Goal: Task Accomplishment & Management: Complete application form

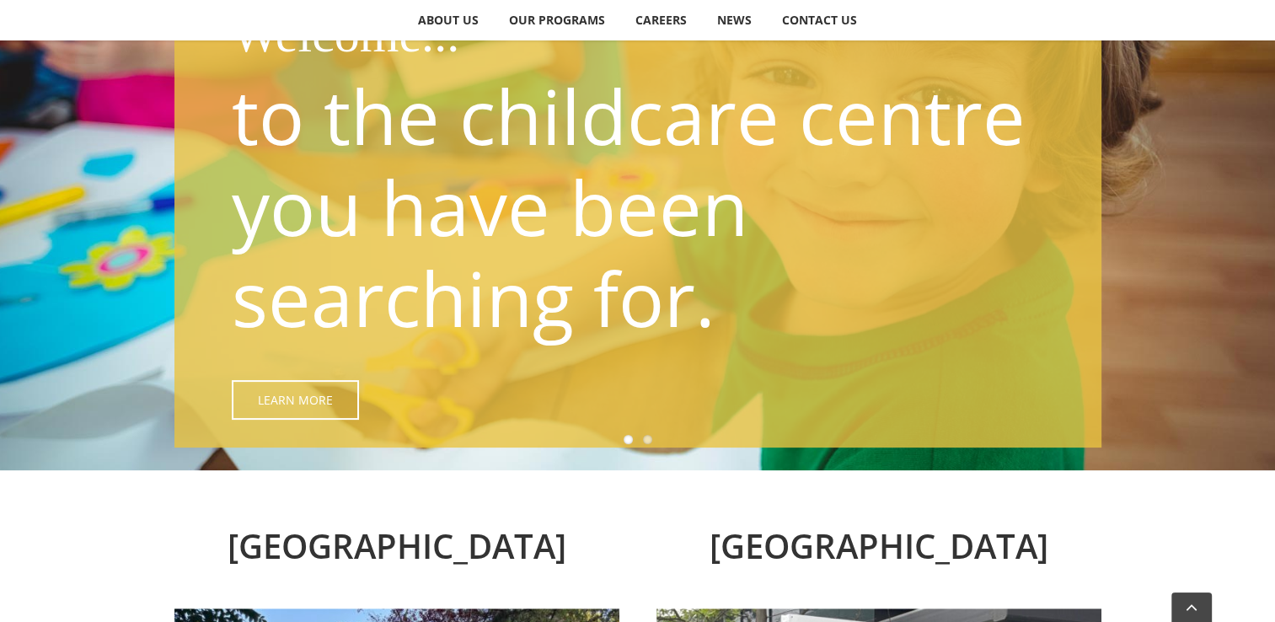
click at [281, 131] on p "to the childcare centre you have been searching for." at bounding box center [642, 206] width 821 height 273
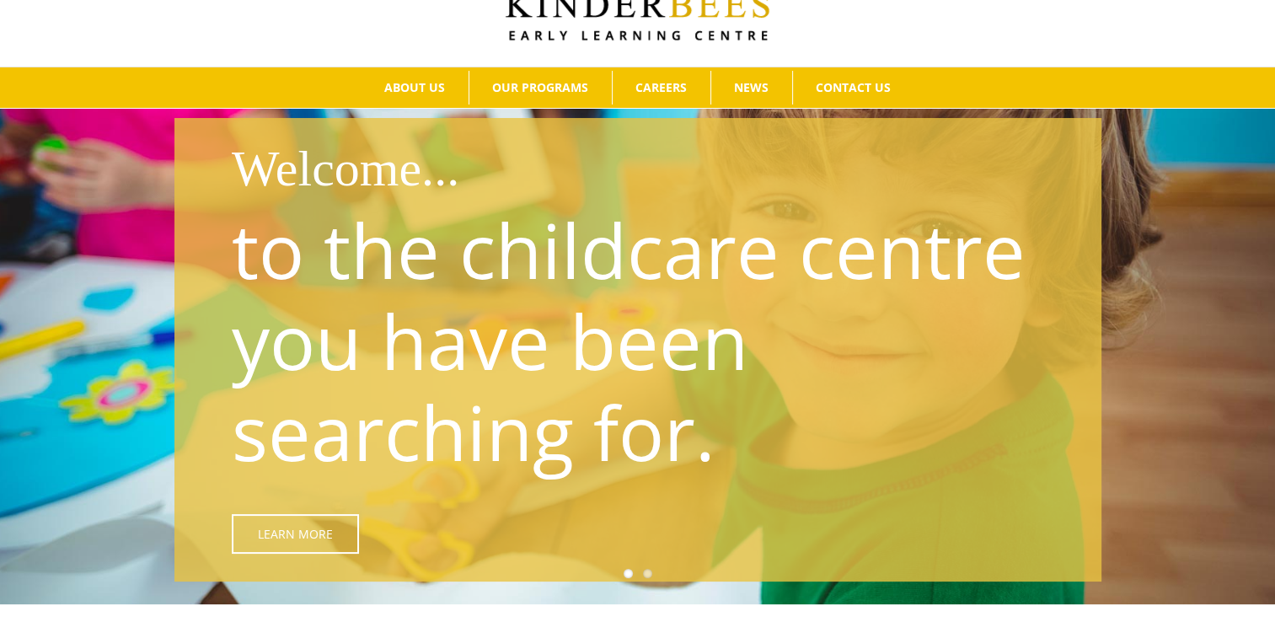
scroll to position [168, 0]
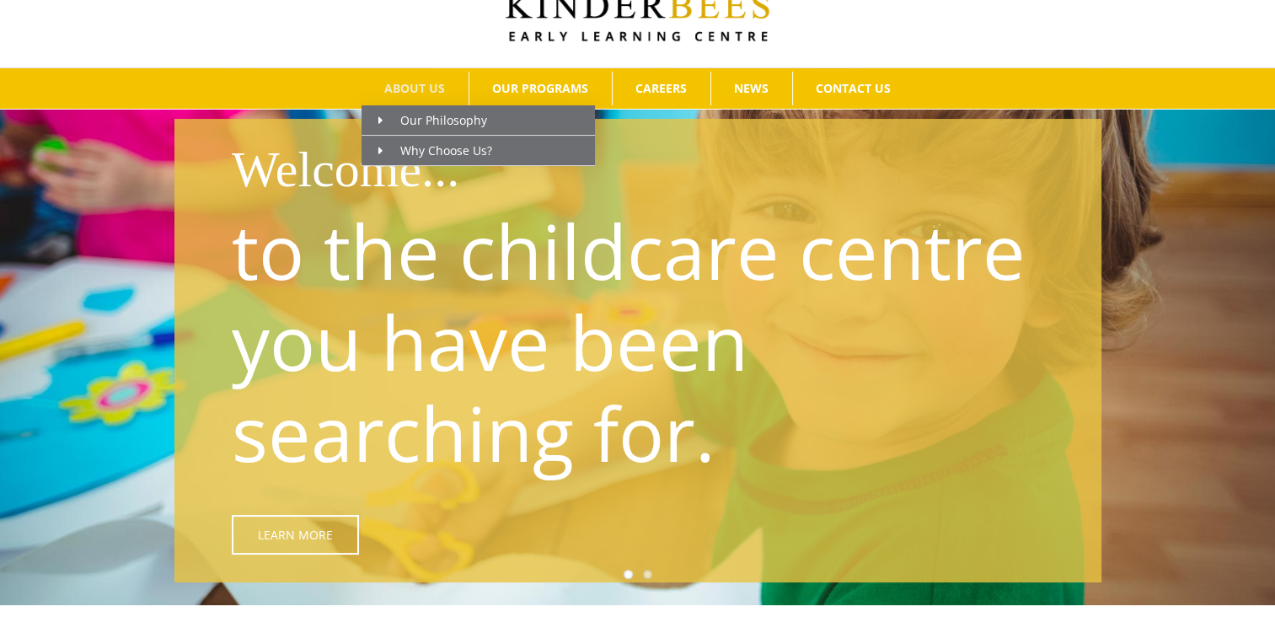
click at [417, 94] on span "ABOUT US" at bounding box center [414, 89] width 61 height 12
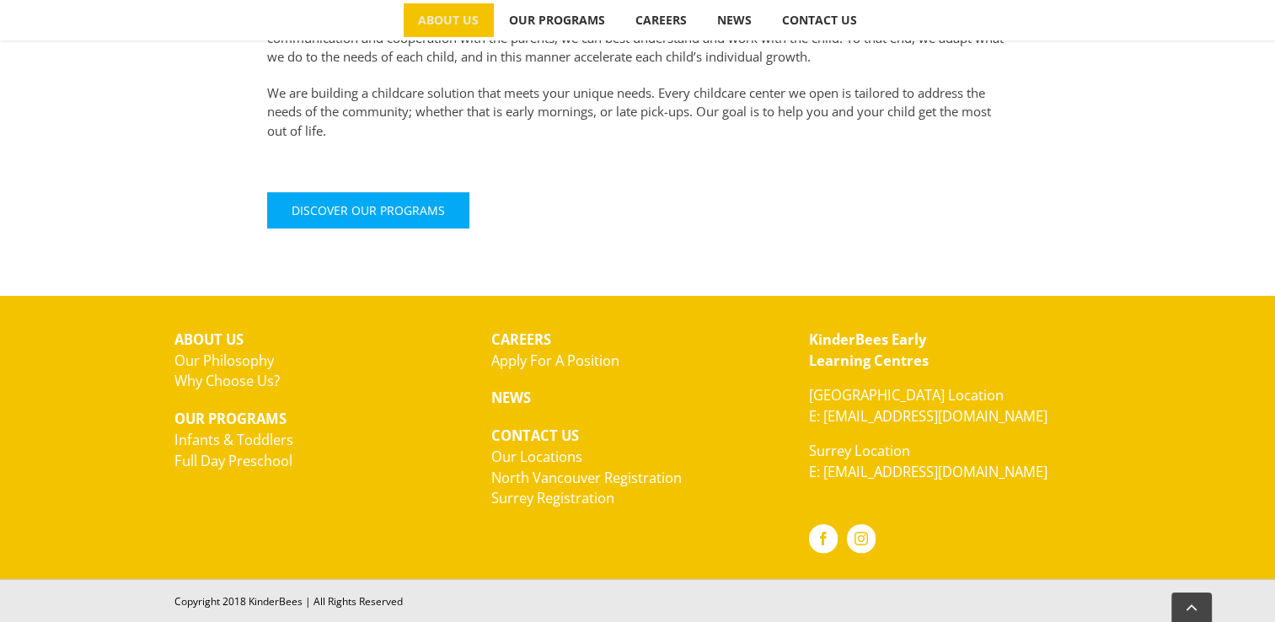
scroll to position [777, 0]
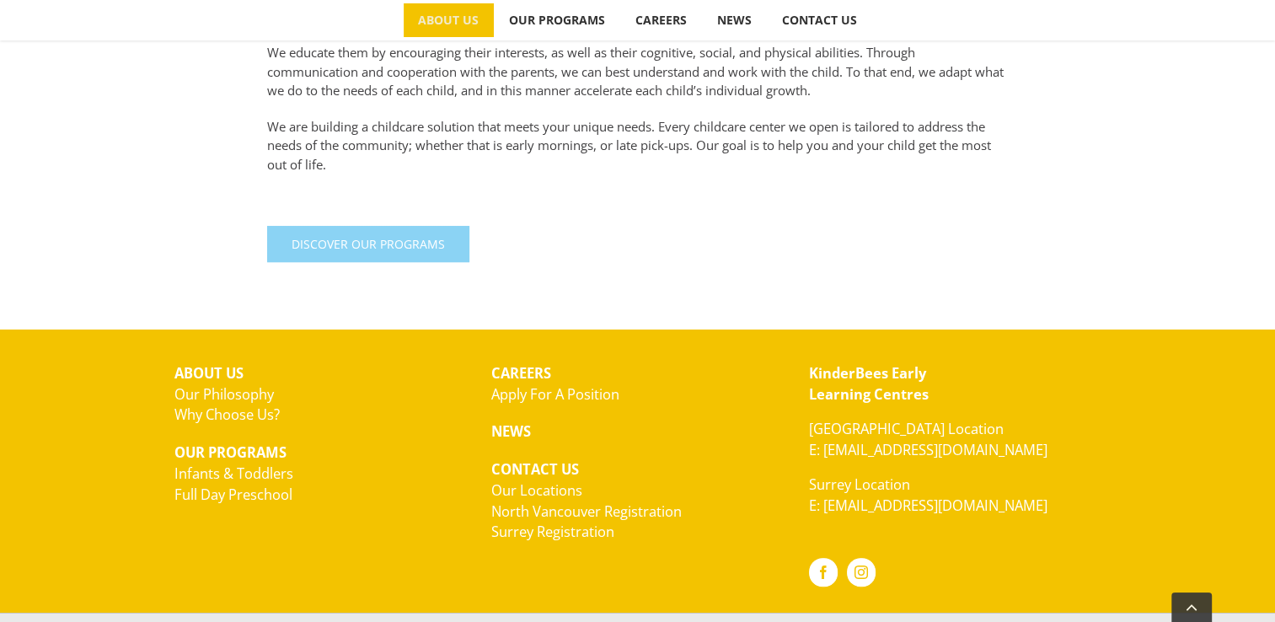
click at [414, 233] on link "Discover Our Programs" at bounding box center [368, 244] width 202 height 36
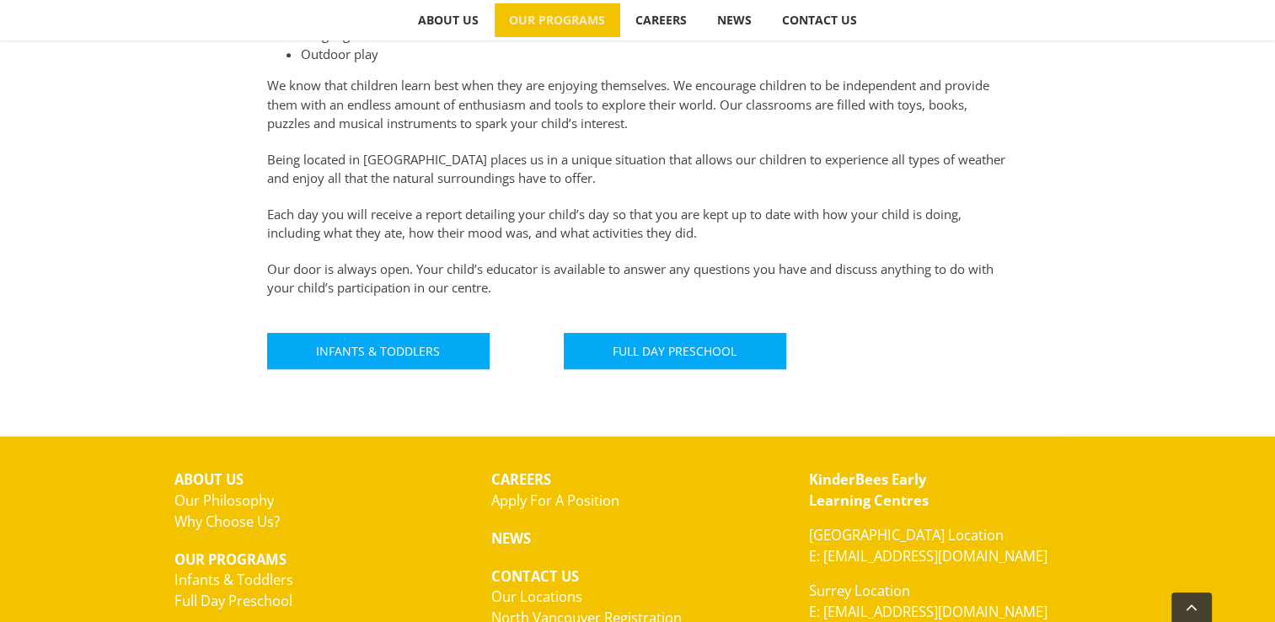
scroll to position [977, 0]
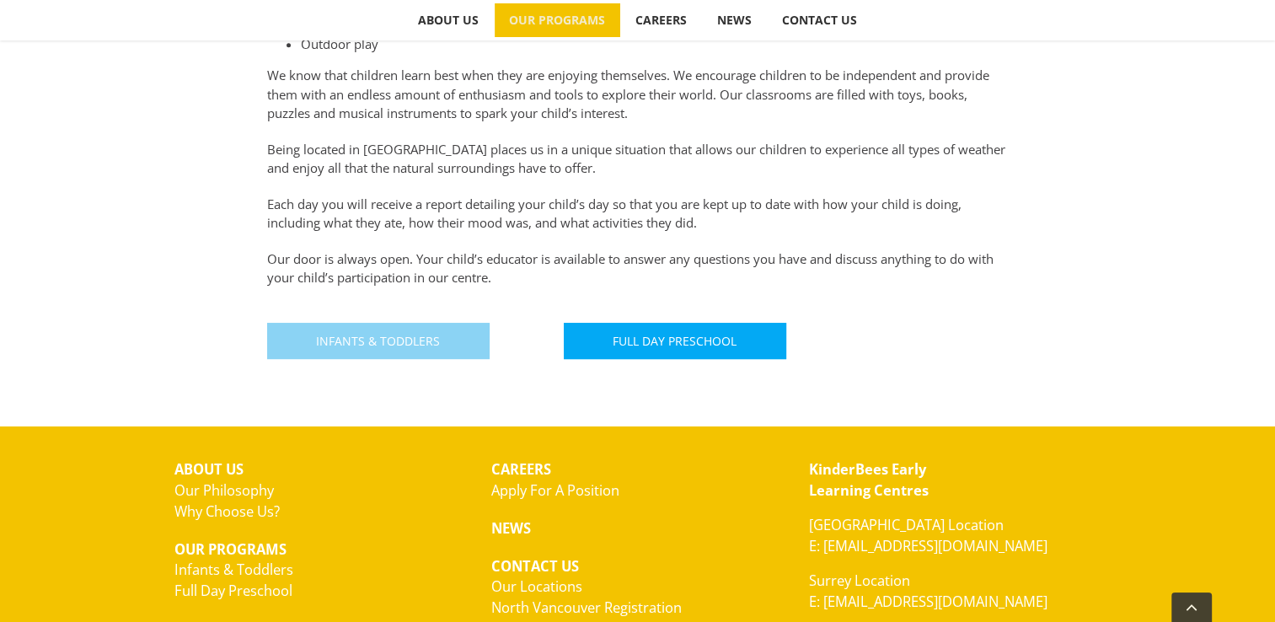
click at [391, 348] on link "Infants & Toddlers" at bounding box center [378, 341] width 222 height 36
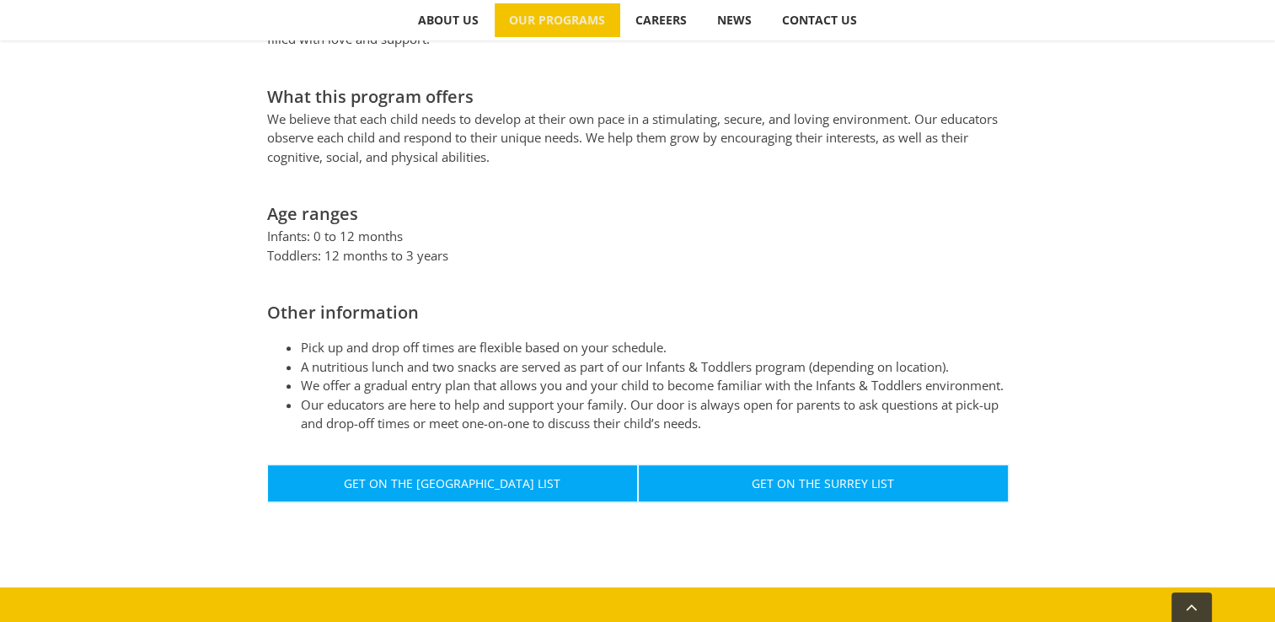
scroll to position [809, 0]
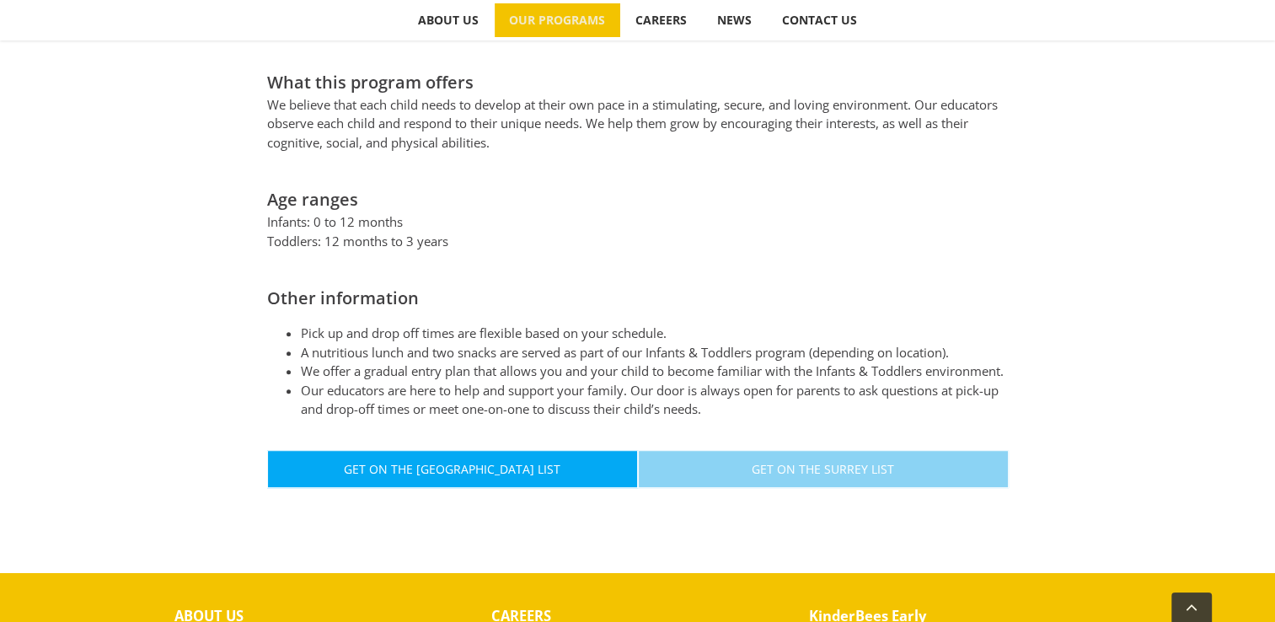
click at [751, 463] on link "Get On The Surrey List" at bounding box center [823, 469] width 371 height 38
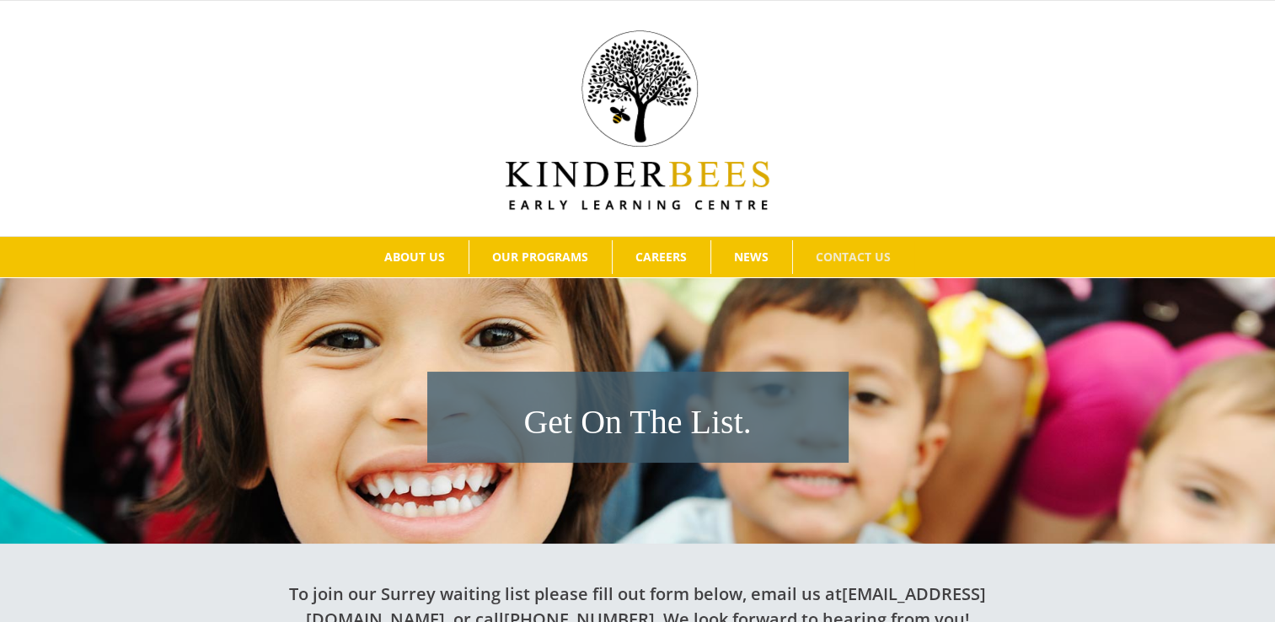
click at [663, 418] on h1 "Get On The List." at bounding box center [638, 421] width 404 height 47
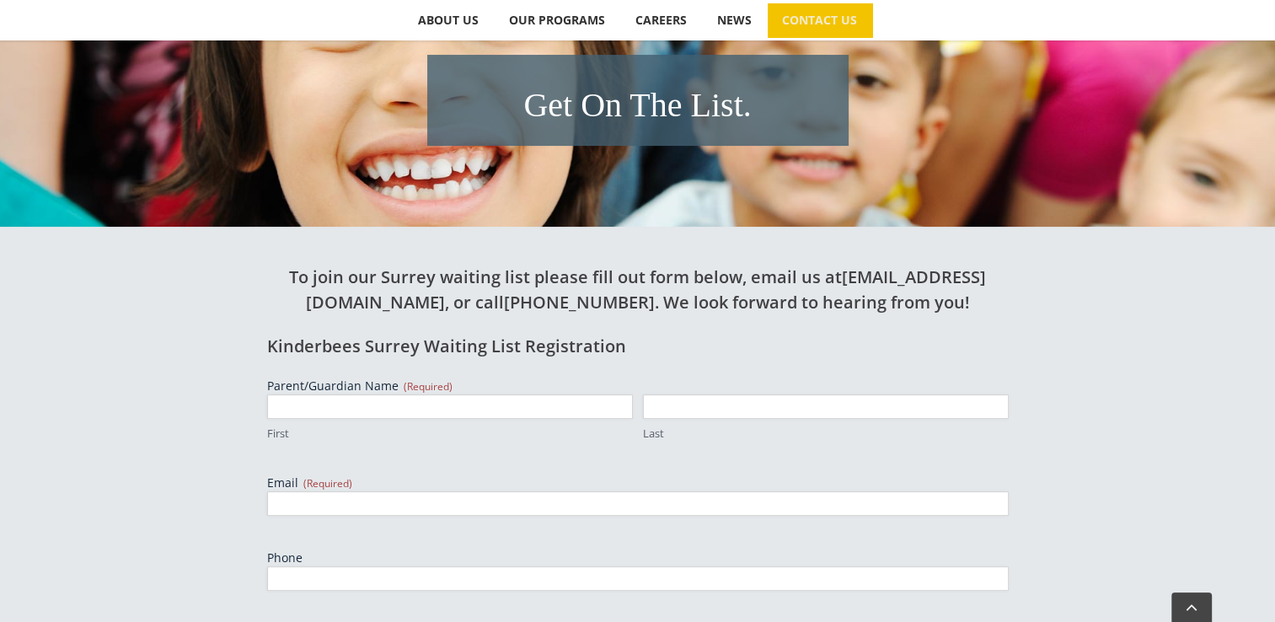
scroll to position [337, 0]
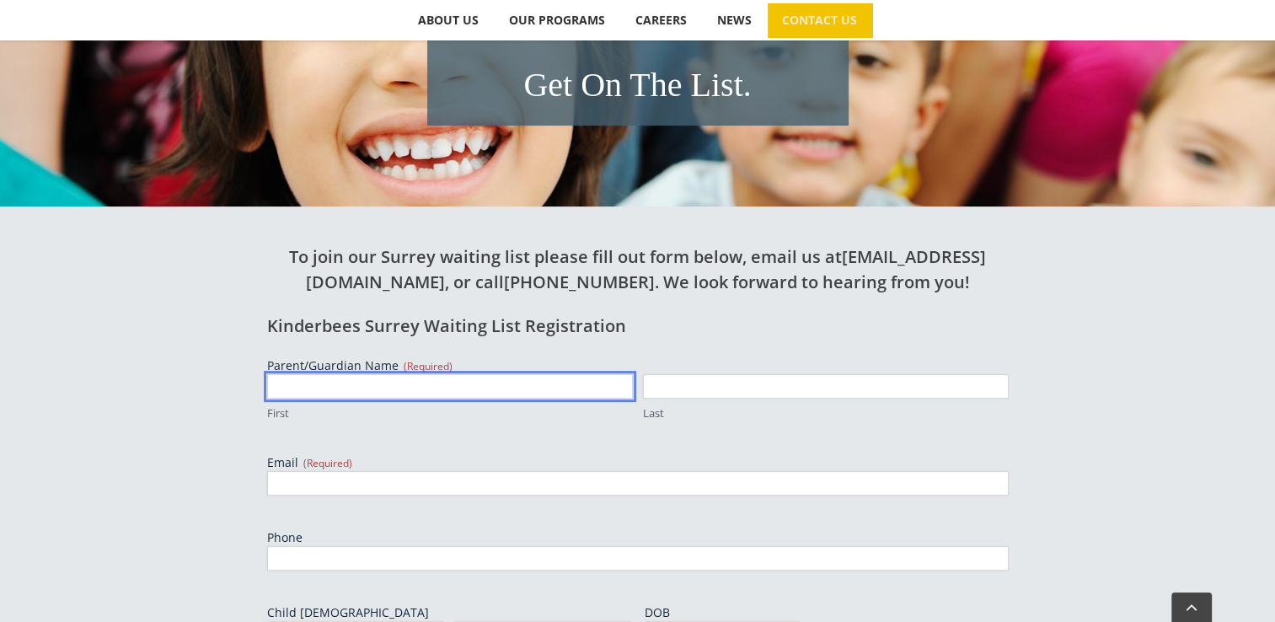
click at [514, 381] on input "First" at bounding box center [450, 386] width 366 height 24
type input "Rubal"
type input "Aggarwal"
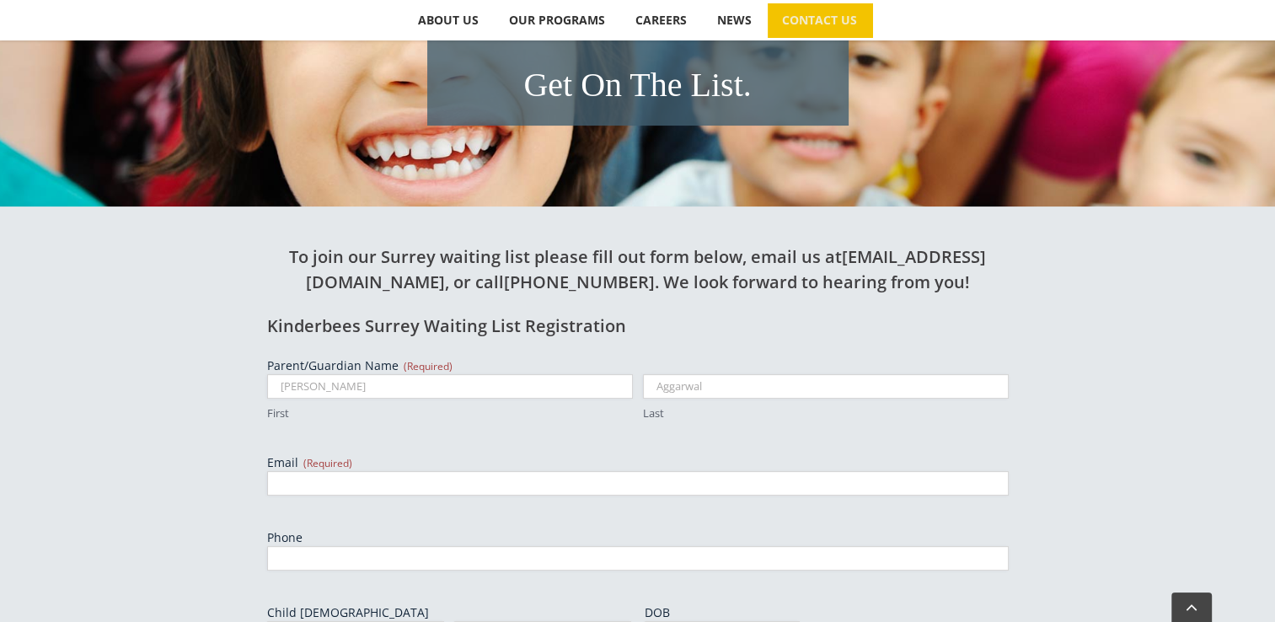
type input "rubalaggarwal2022@gmail.com"
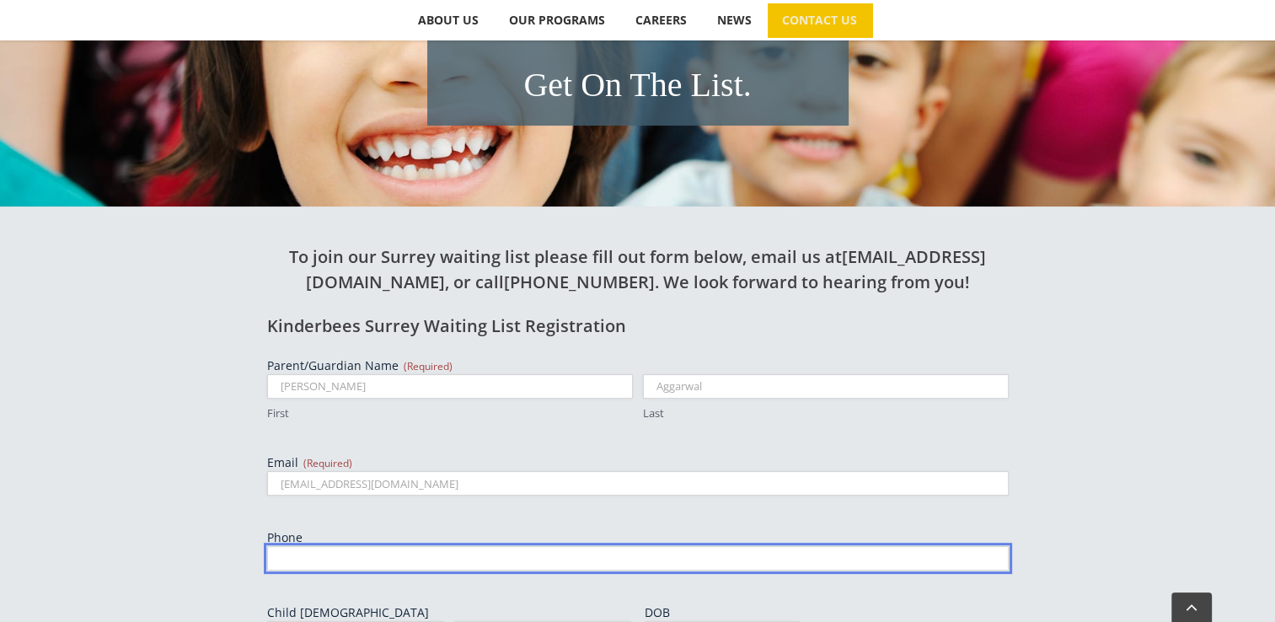
type input "7786365970"
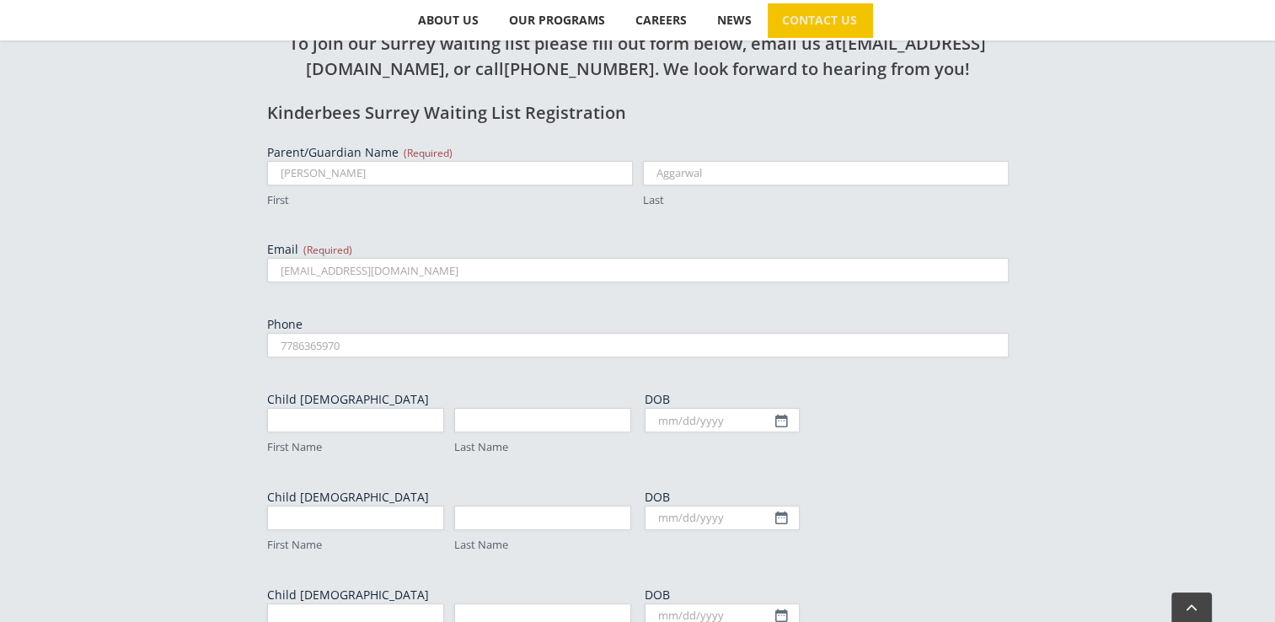
scroll to position [708, 0]
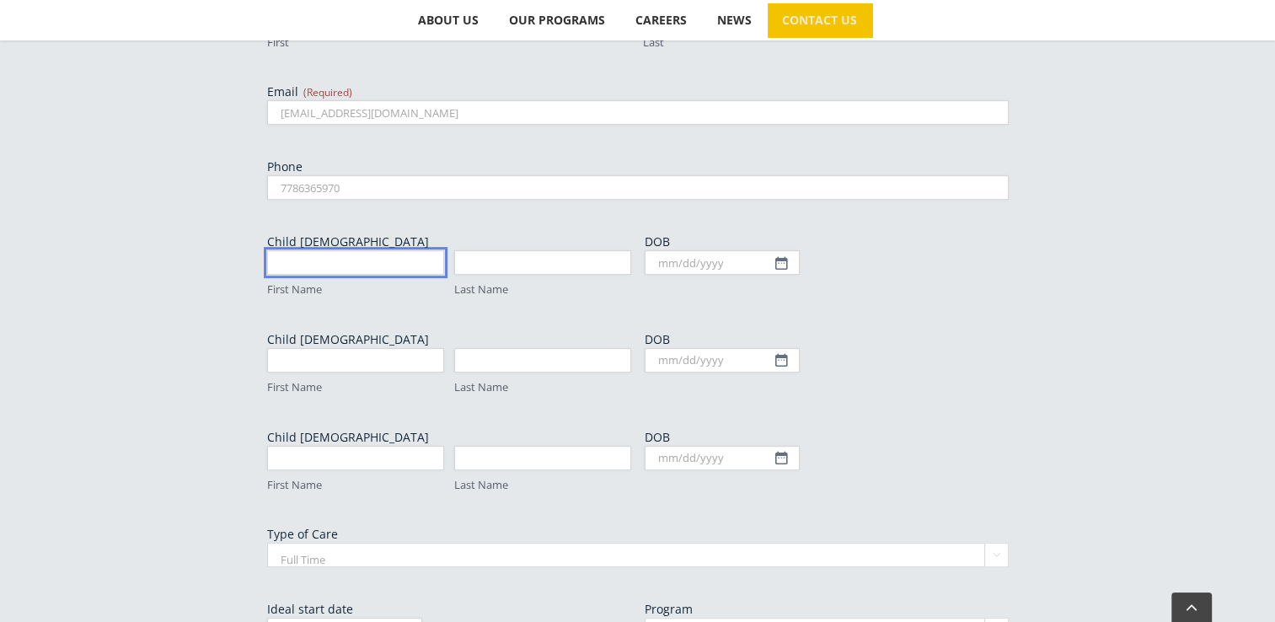
click at [376, 260] on input "First Name" at bounding box center [355, 262] width 177 height 24
type input "baby"
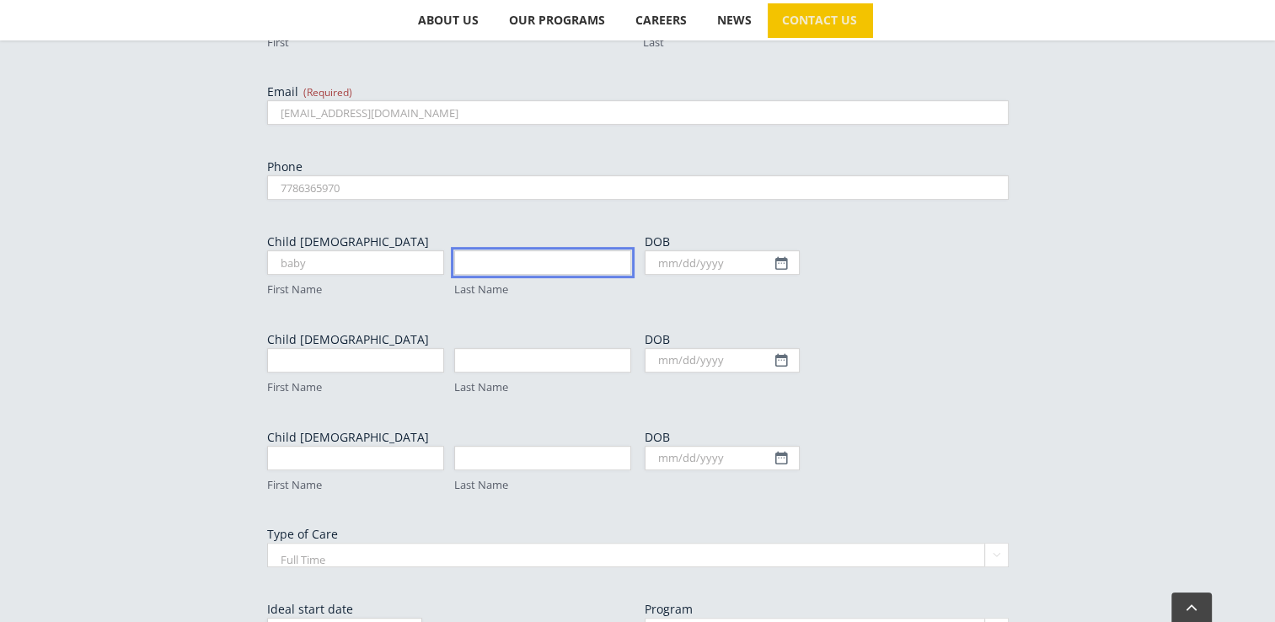
click at [479, 260] on input "Last Name" at bounding box center [542, 262] width 177 height 24
type input "sahran"
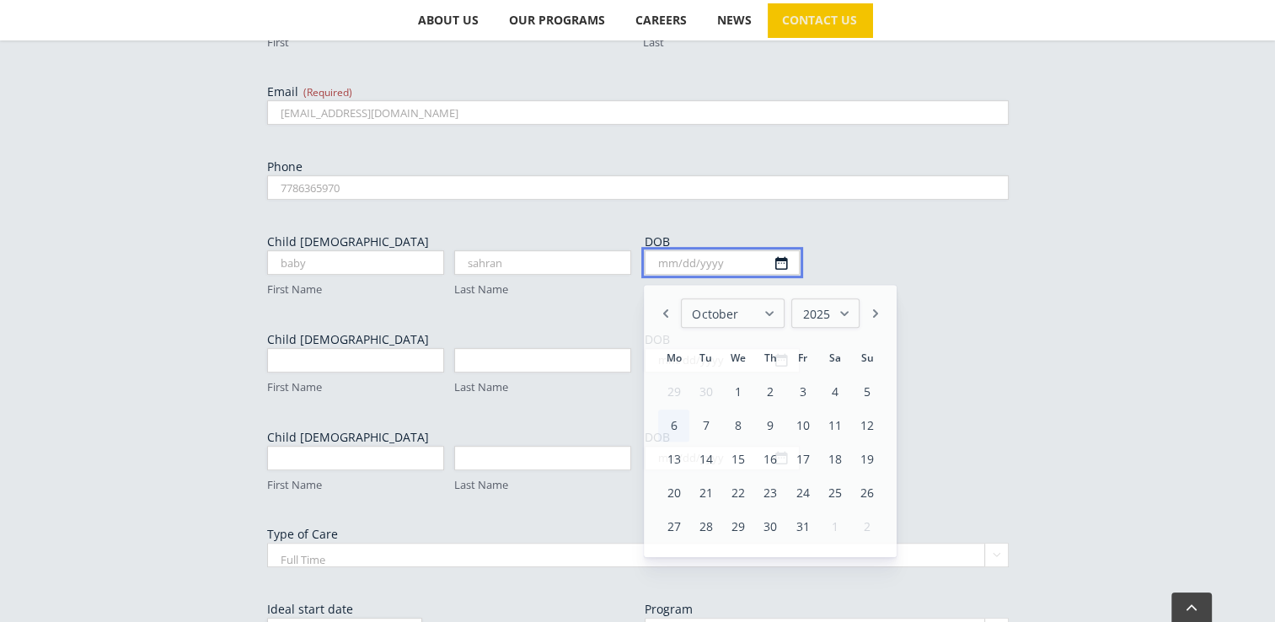
click at [787, 261] on input "DOB" at bounding box center [721, 262] width 155 height 24
click at [671, 313] on link "Previous" at bounding box center [665, 312] width 17 height 29
click at [670, 523] on link "25" at bounding box center [673, 527] width 30 height 32
type input "08/25/2025"
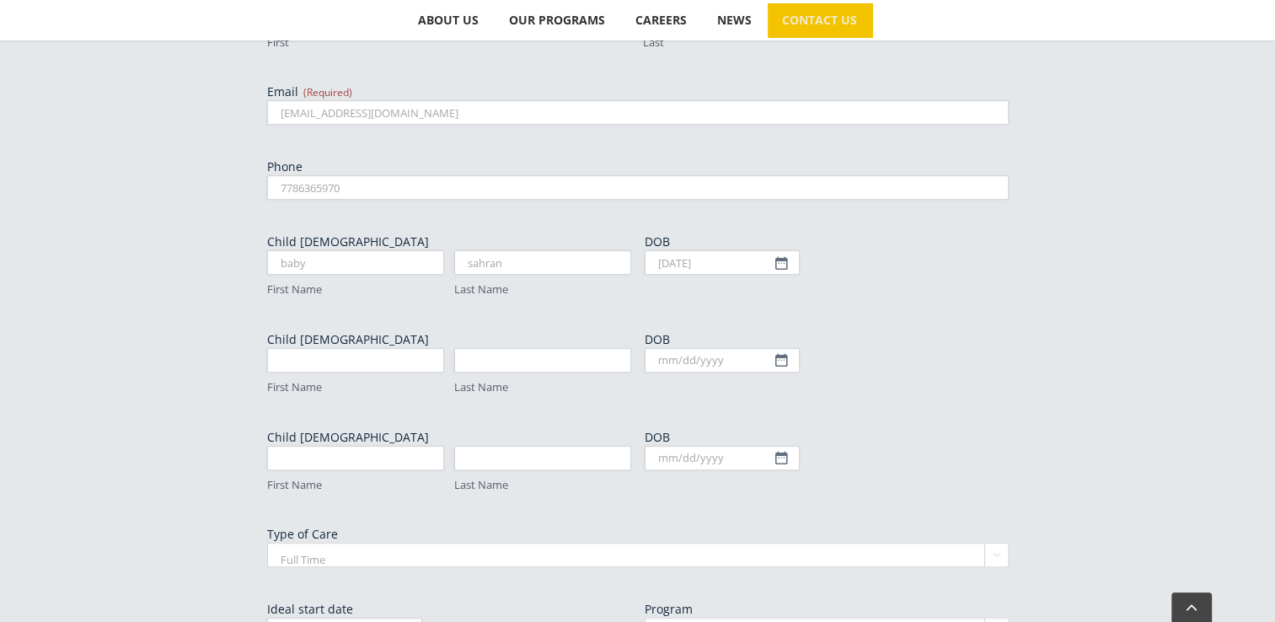
click at [940, 456] on div "MM slash DD slash YYYY" at bounding box center [826, 458] width 364 height 24
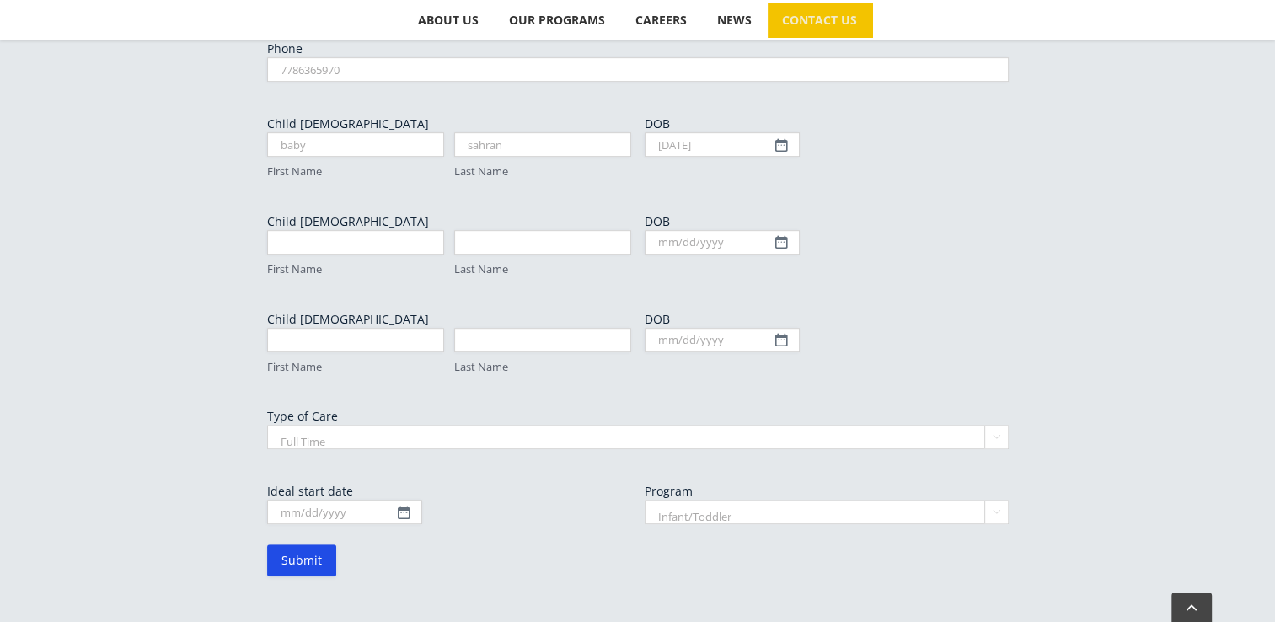
scroll to position [842, 0]
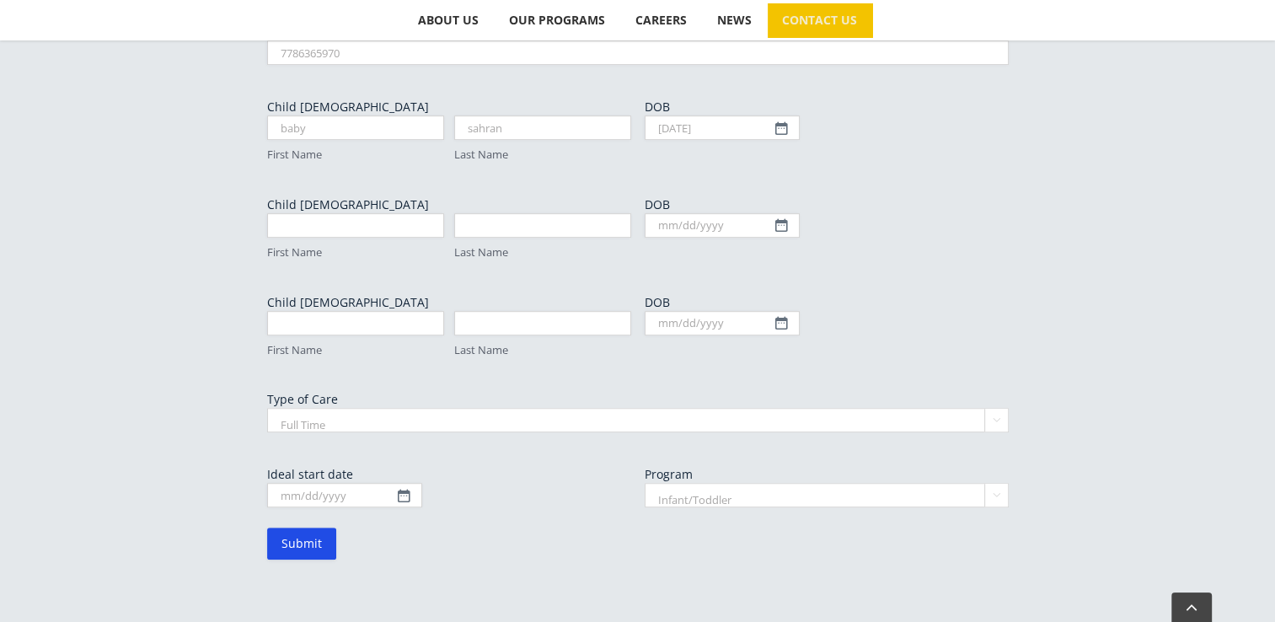
click at [991, 423] on select "Full Time Part Time" at bounding box center [637, 420] width 741 height 24
click at [267, 408] on select "Full Time Part Time" at bounding box center [637, 420] width 741 height 24
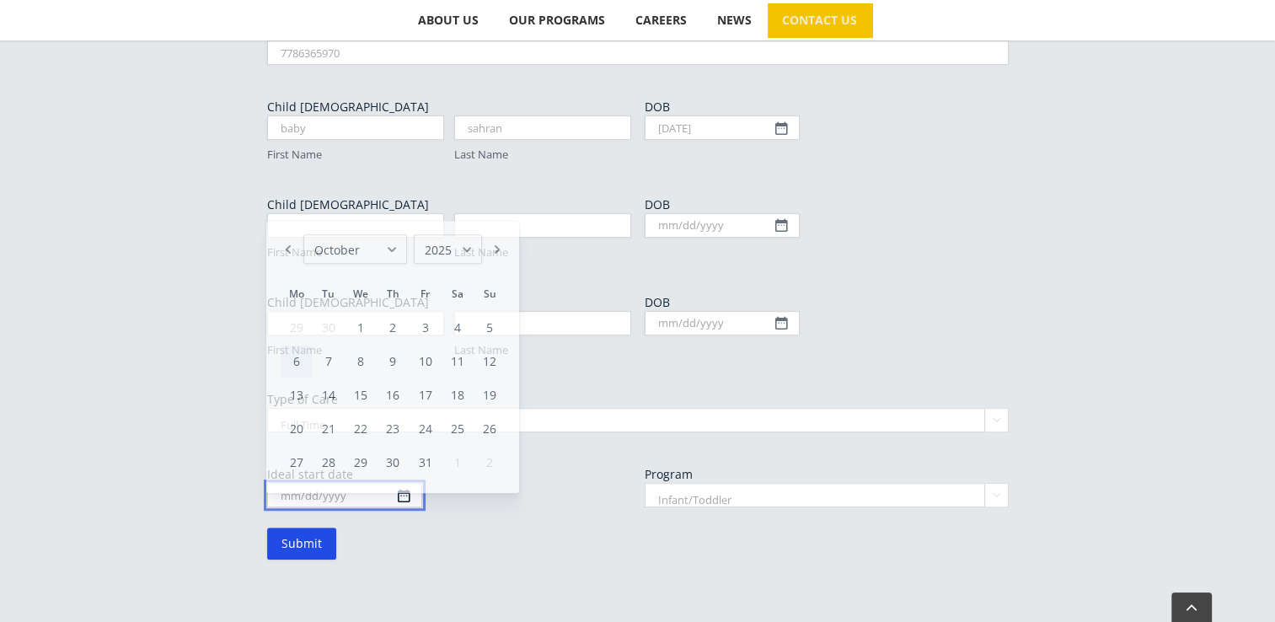
click at [404, 498] on input "Ideal start date" at bounding box center [344, 495] width 155 height 24
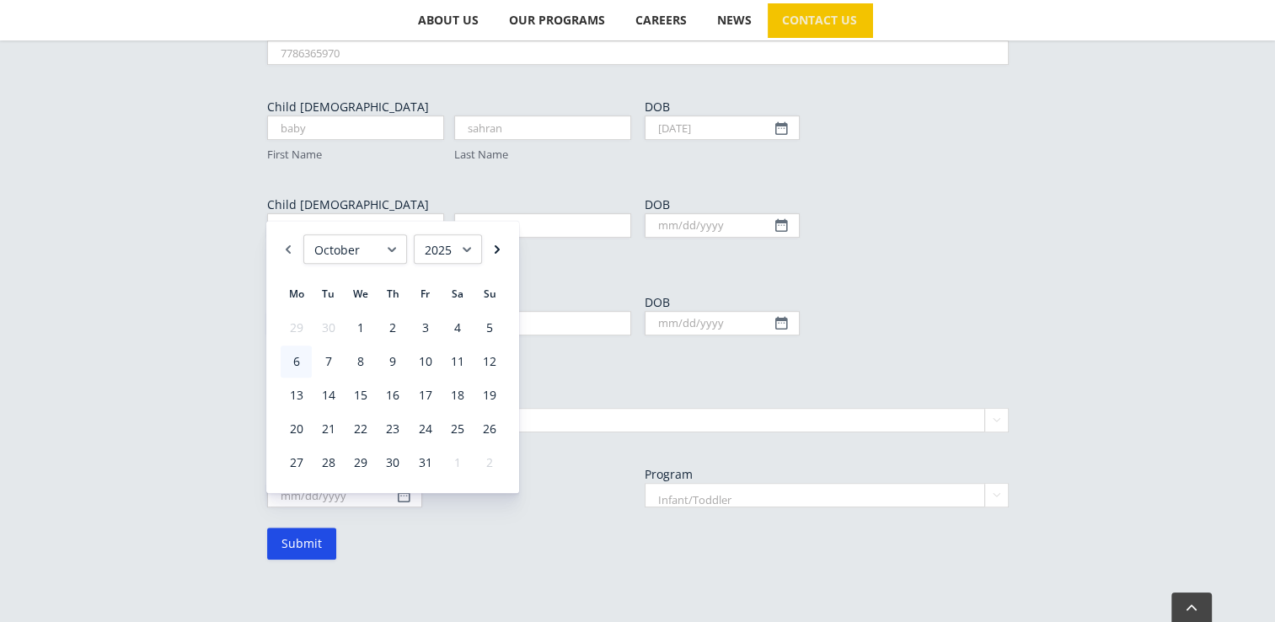
click at [498, 248] on link "Next" at bounding box center [497, 248] width 17 height 29
click at [396, 323] on link "1" at bounding box center [392, 328] width 30 height 32
type input "01/01/2026"
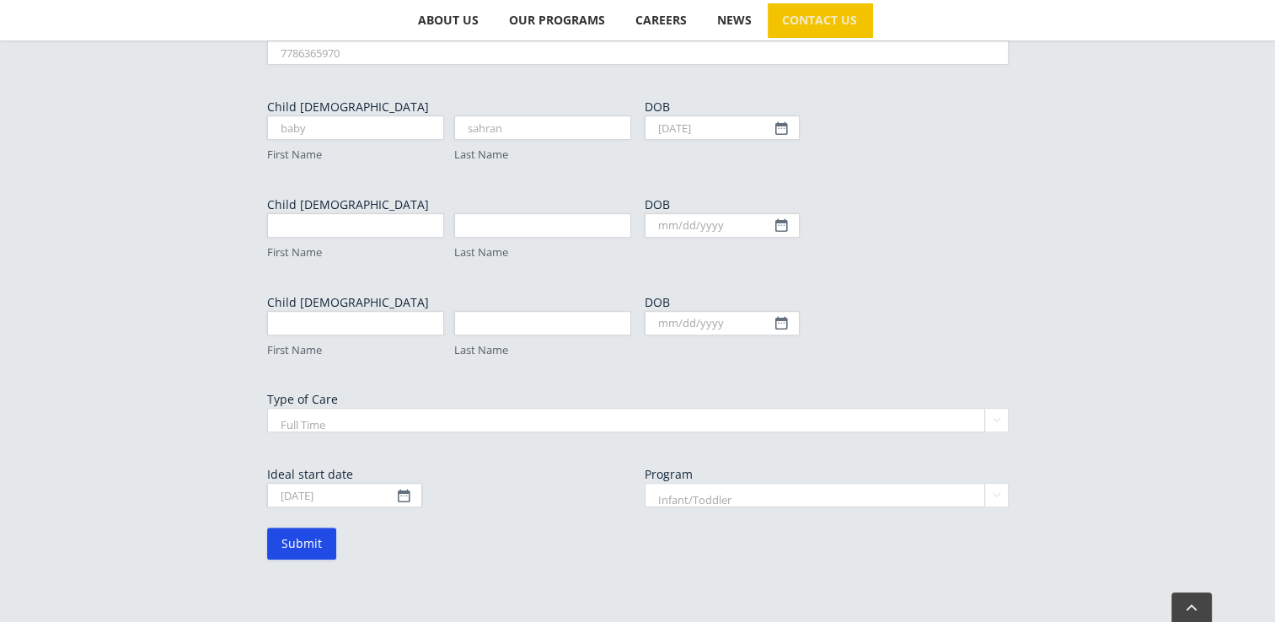
click at [991, 492] on select "Infant/Toddler Preschool" at bounding box center [826, 495] width 364 height 24
click at [644, 483] on select "Infant/Toddler Preschool" at bounding box center [826, 495] width 364 height 24
click at [303, 548] on input "Submit" at bounding box center [301, 543] width 69 height 32
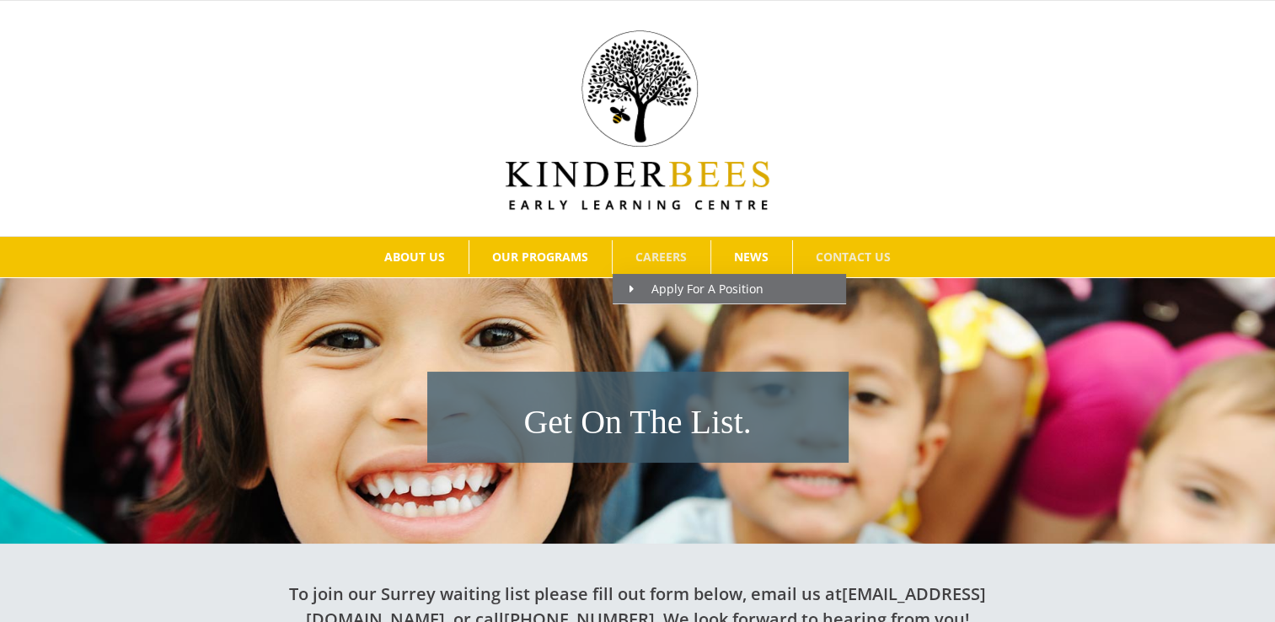
click at [644, 256] on span "CAREERS" at bounding box center [660, 257] width 51 height 12
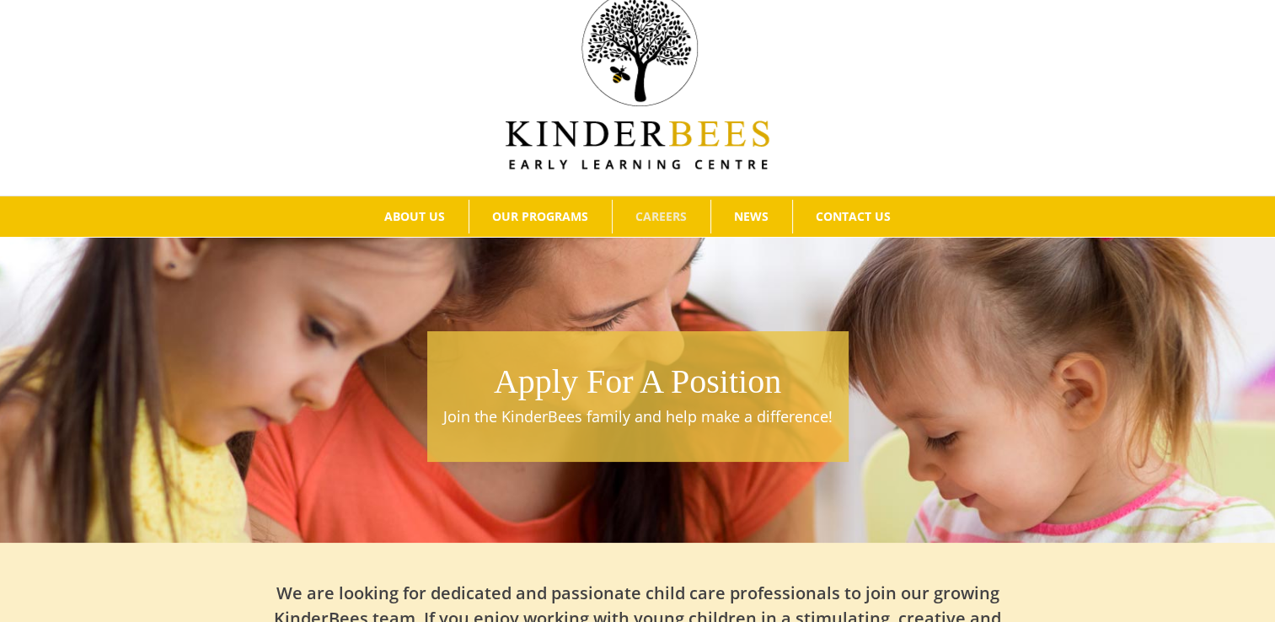
scroll to position [39, 0]
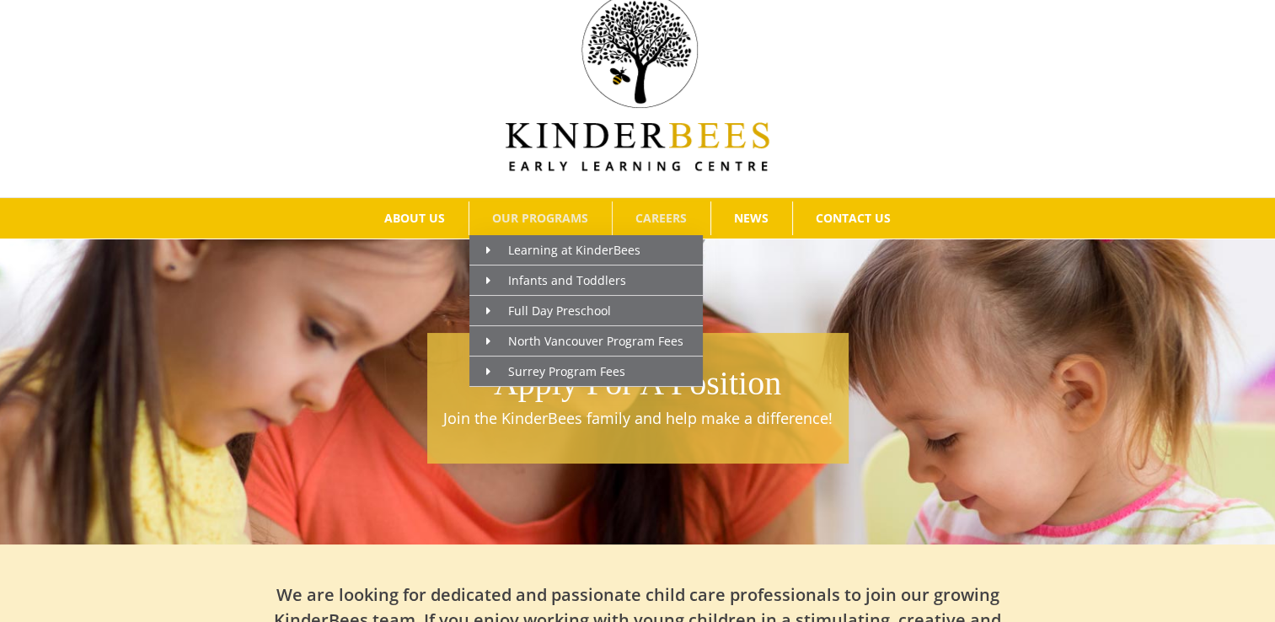
click at [566, 212] on span "OUR PROGRAMS" at bounding box center [540, 218] width 96 height 12
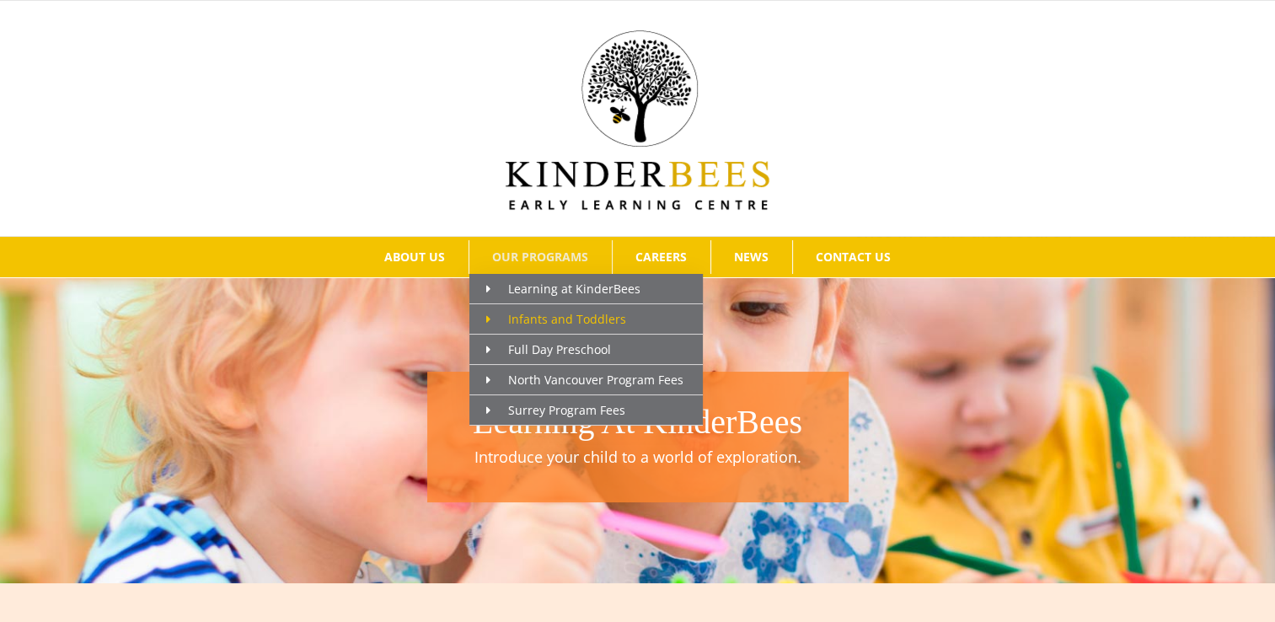
click at [573, 317] on span "Infants and Toddlers" at bounding box center [556, 319] width 140 height 16
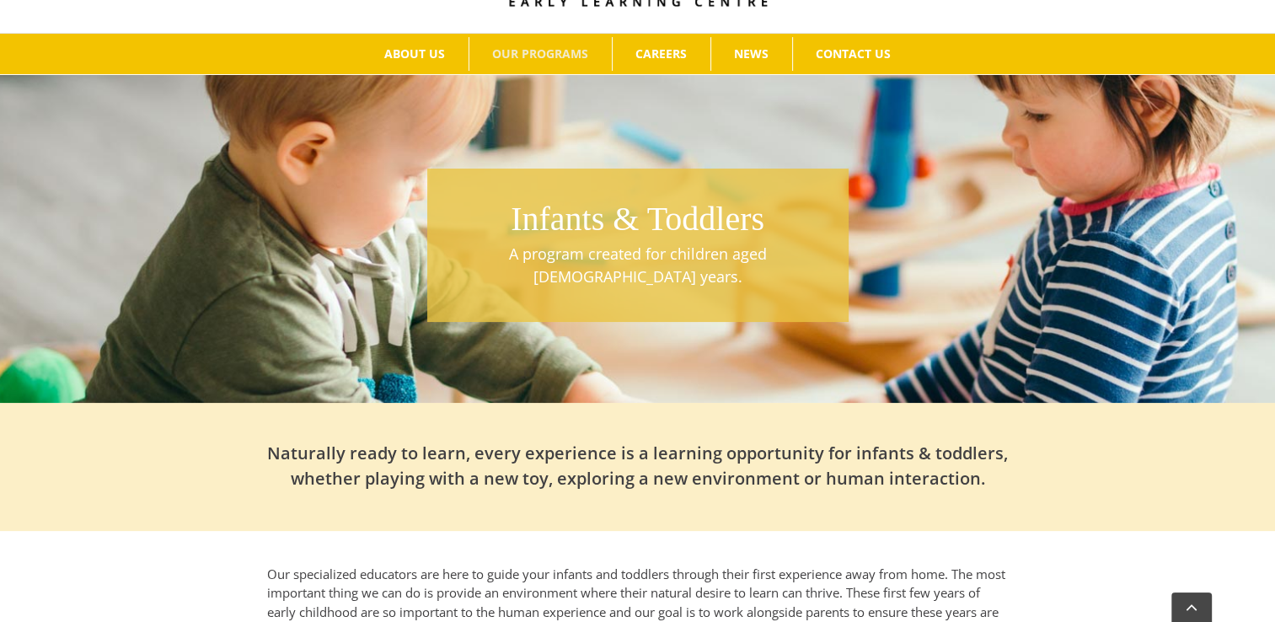
scroll to position [135, 0]
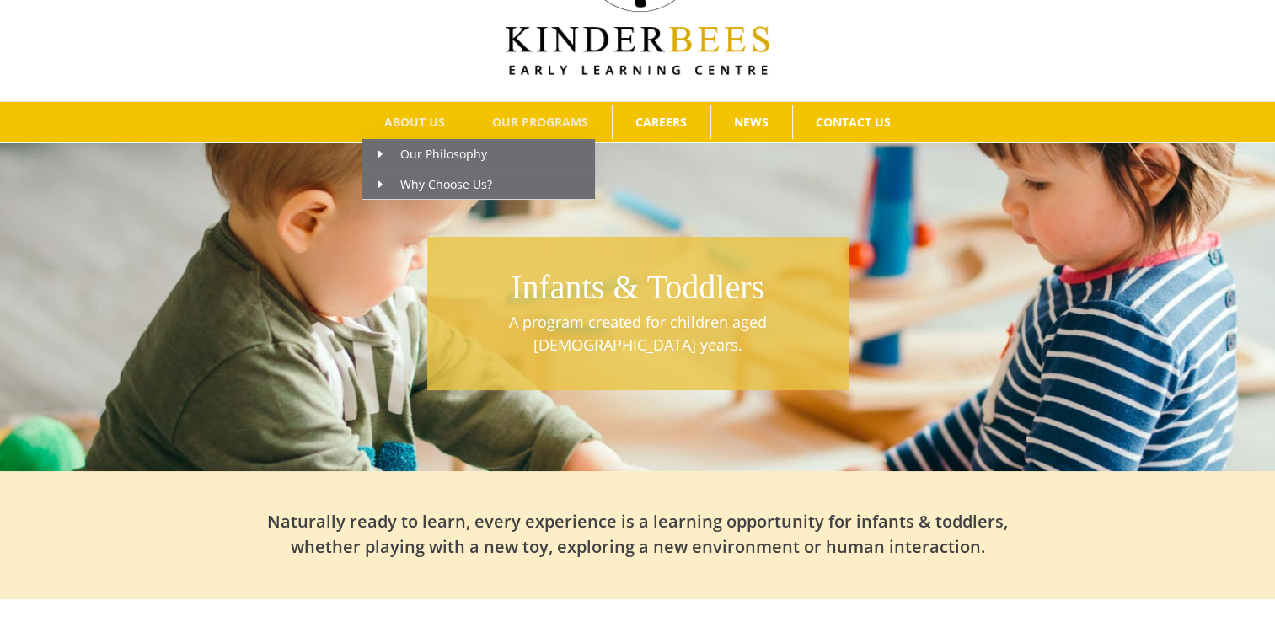
click at [446, 126] on link "ABOUT US" at bounding box center [414, 122] width 107 height 34
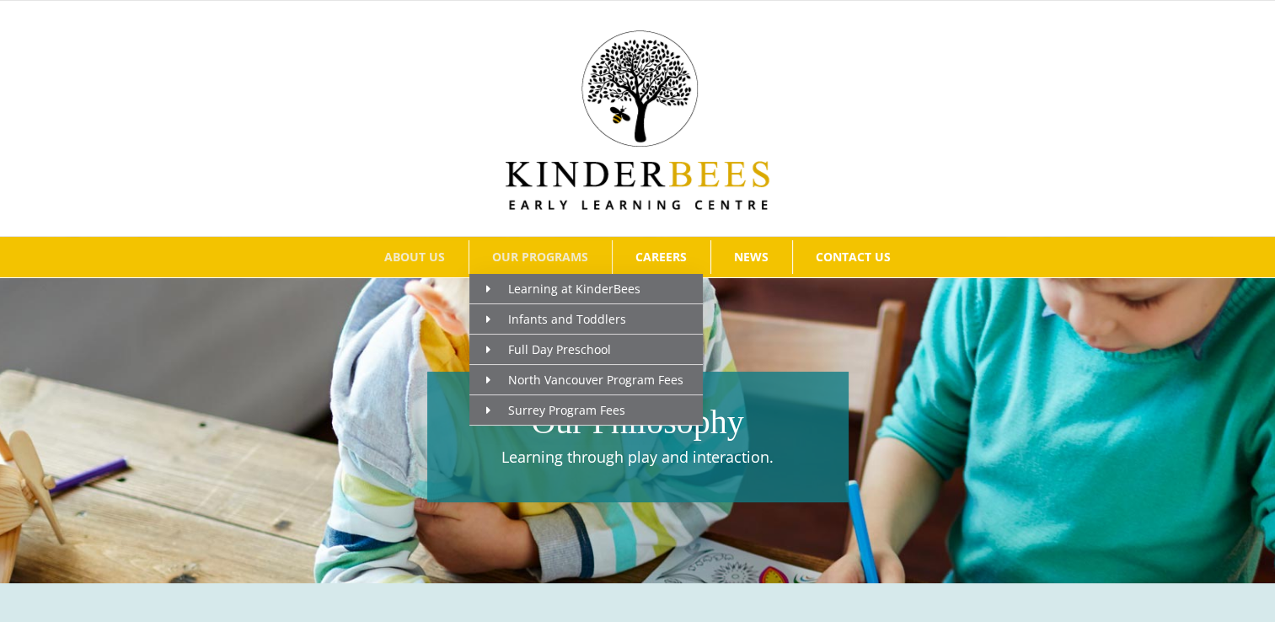
scroll to position [34, 0]
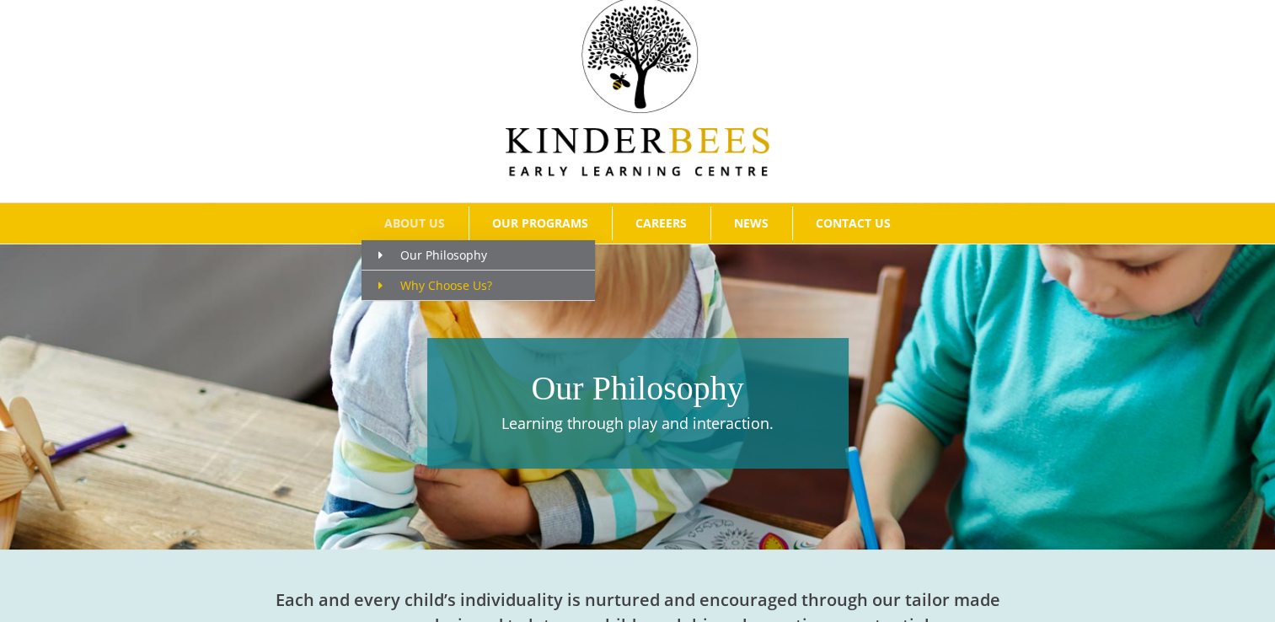
click at [432, 288] on span "Why Choose Us?" at bounding box center [435, 285] width 114 height 16
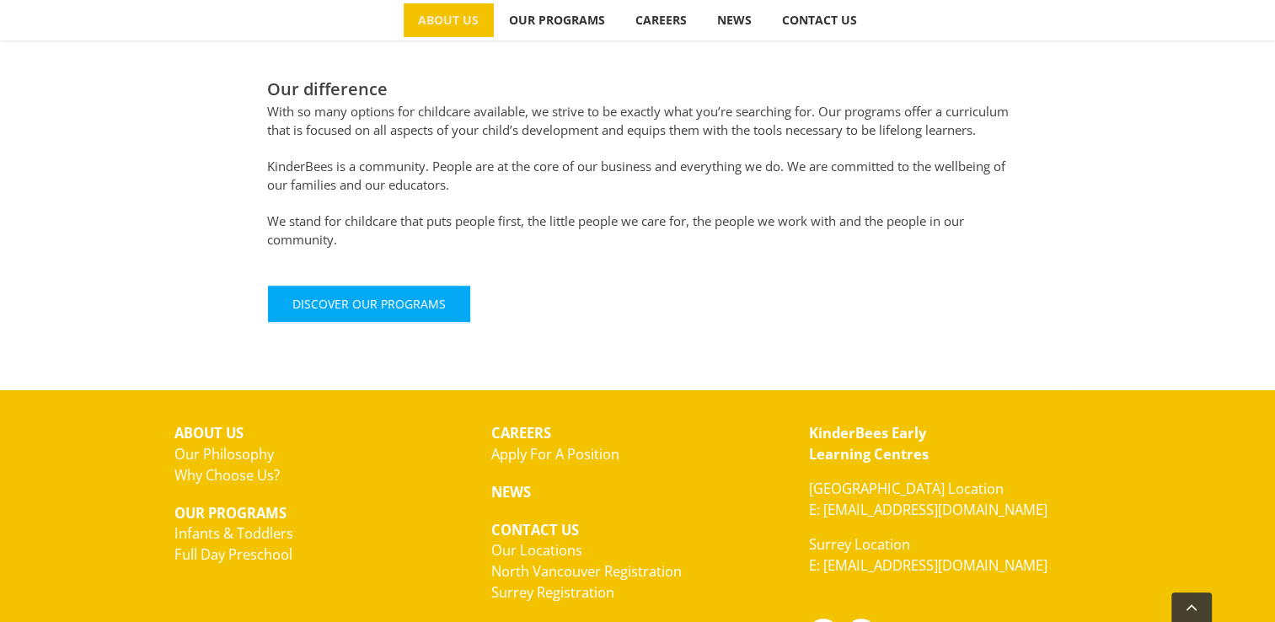
scroll to position [1146, 0]
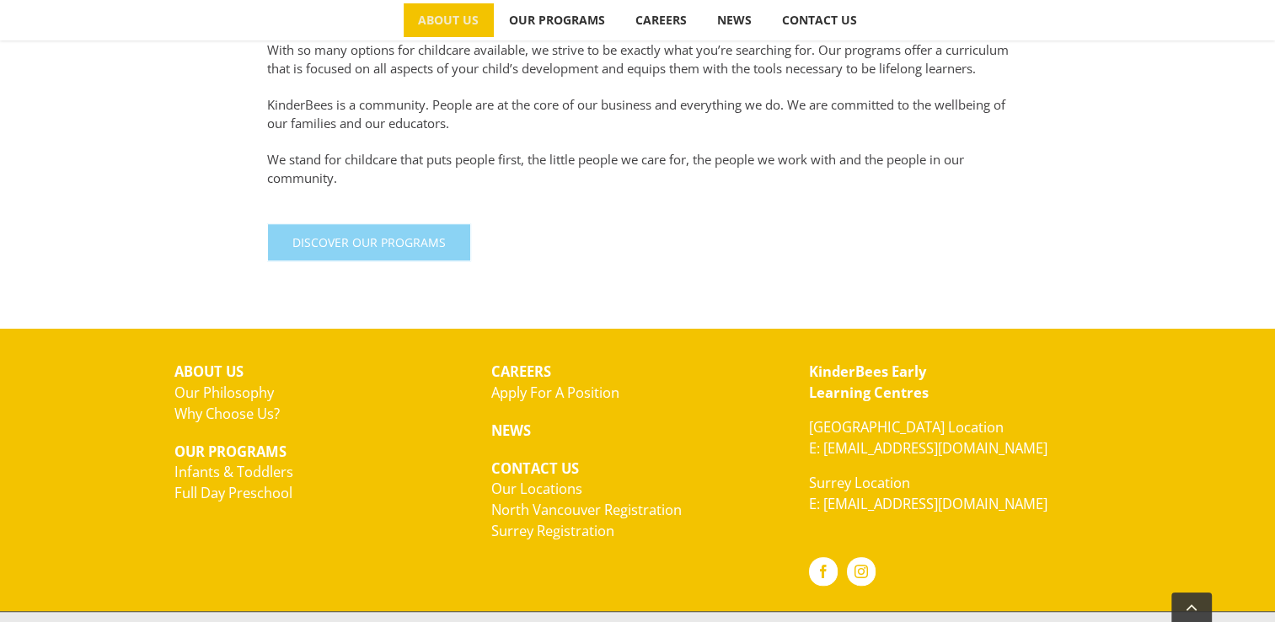
click at [405, 261] on link "Discover Our Programs" at bounding box center [369, 242] width 204 height 38
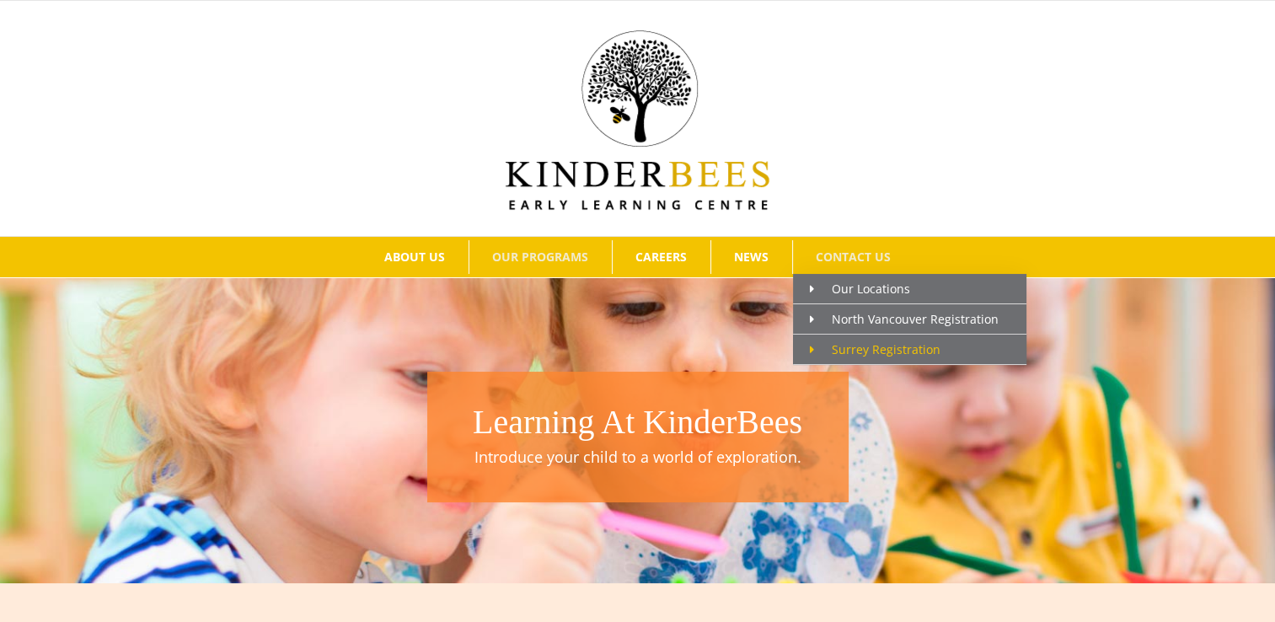
click at [886, 345] on span "Surrey Registration" at bounding box center [875, 349] width 131 height 16
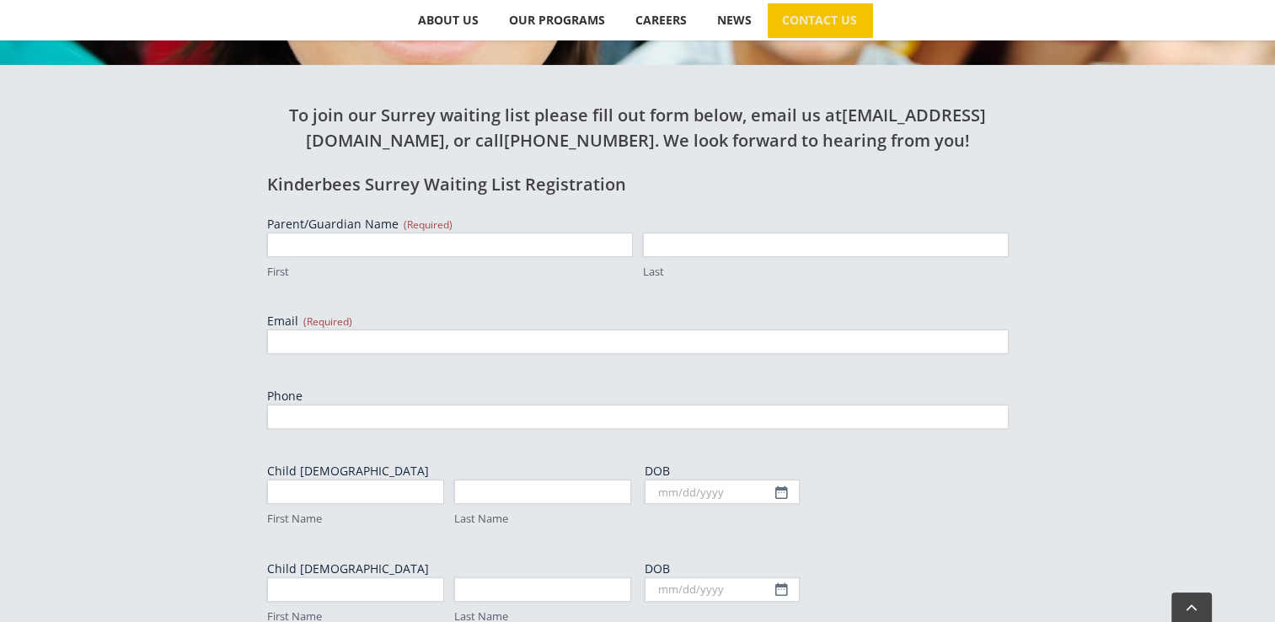
scroll to position [539, 0]
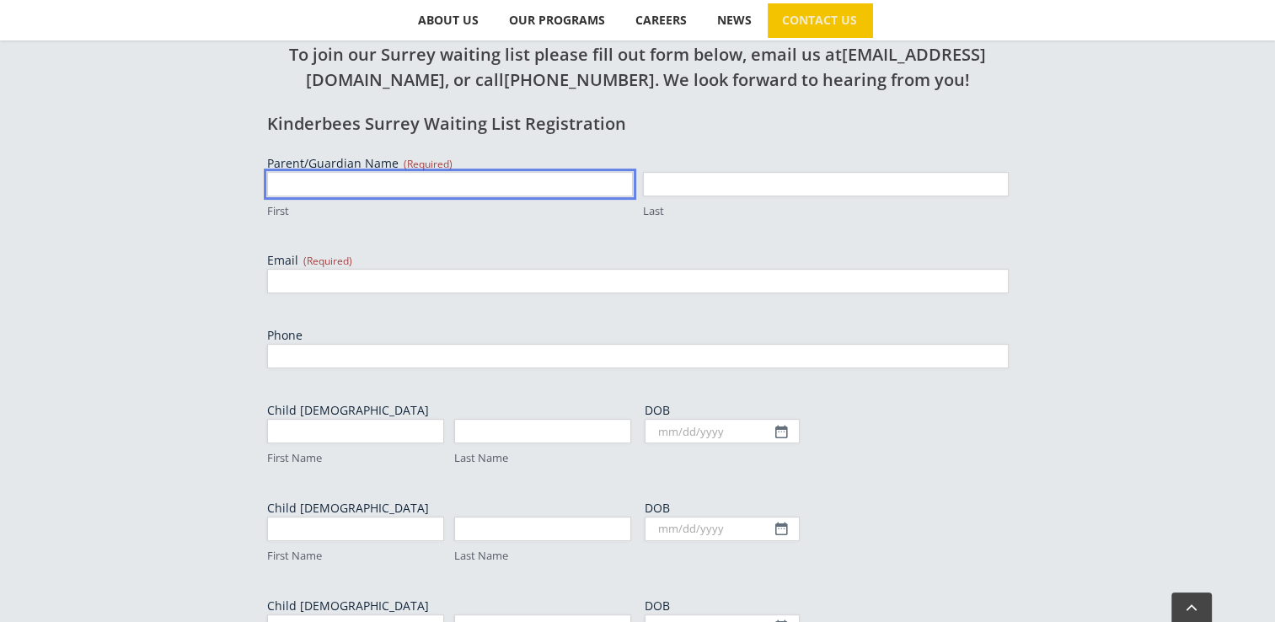
click at [454, 180] on input "First" at bounding box center [450, 184] width 366 height 24
type input "Rubal"
type input "Aggarwal"
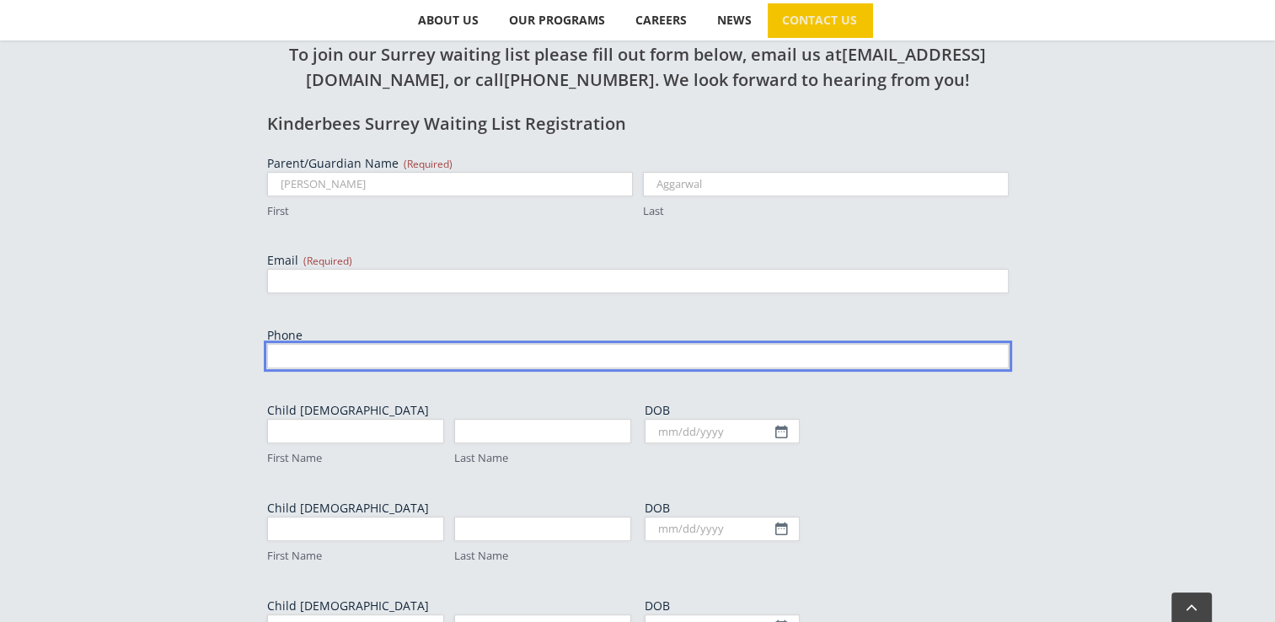
type input "baby"
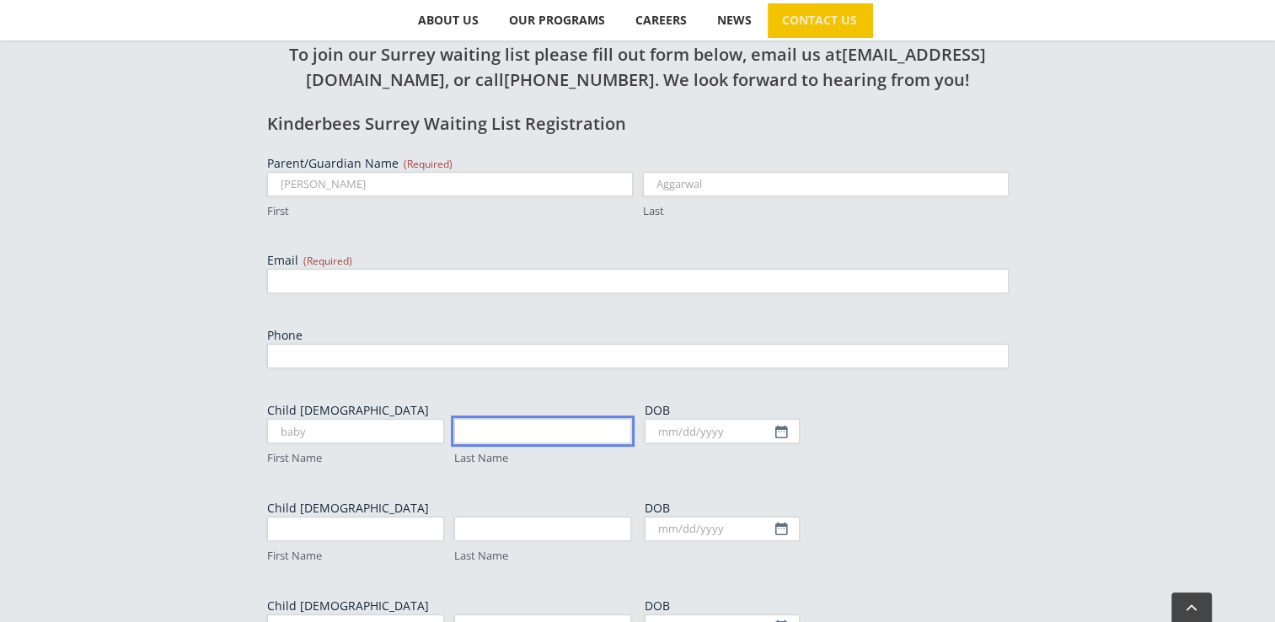
type input "sahran"
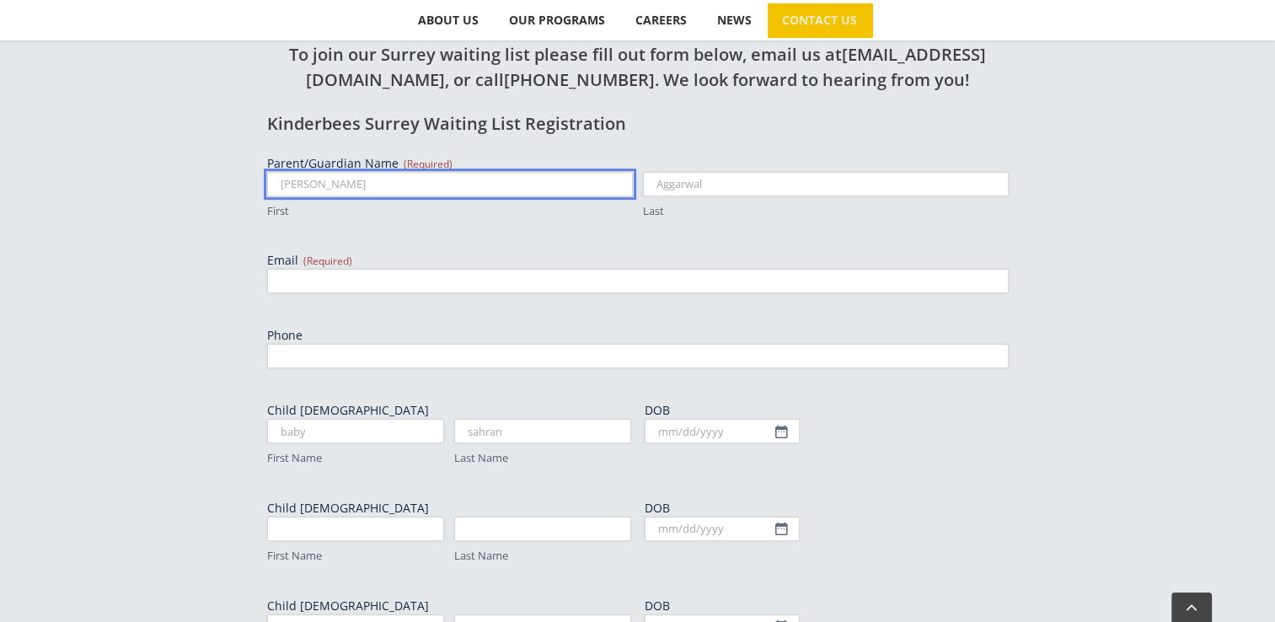
scroll to position [1026, 0]
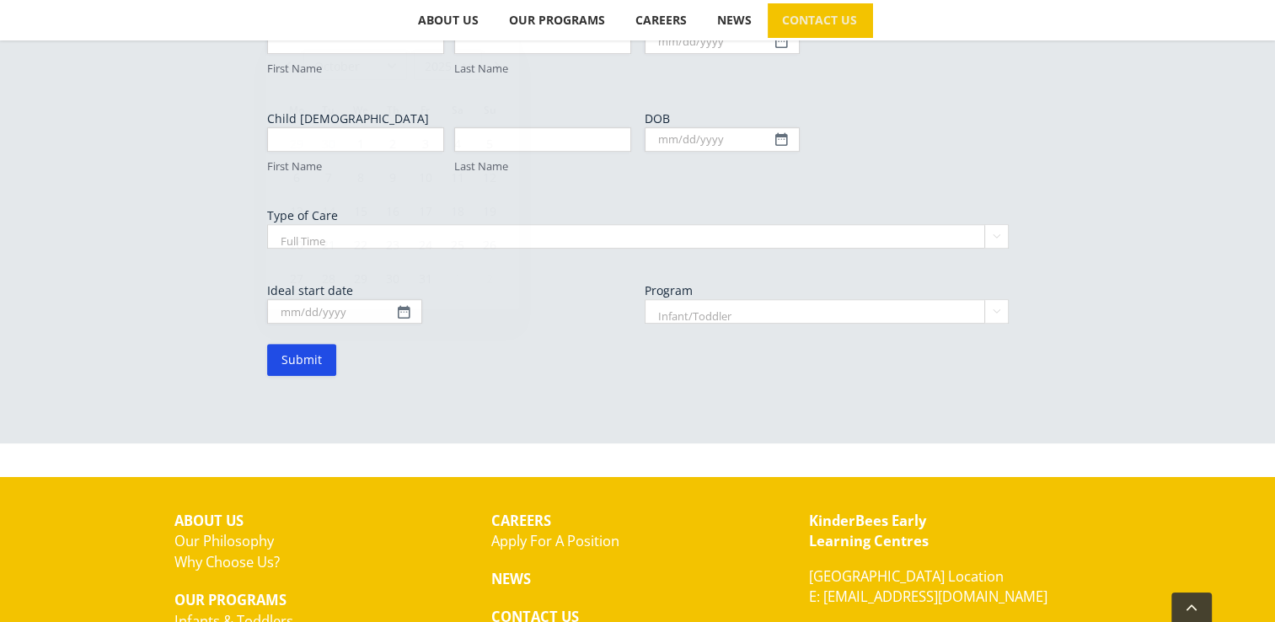
click at [585, 375] on form "Parent/Guardian Name (Required) Rubal First Aggarwal Last Email (Required) Phon…" at bounding box center [637, 22] width 741 height 708
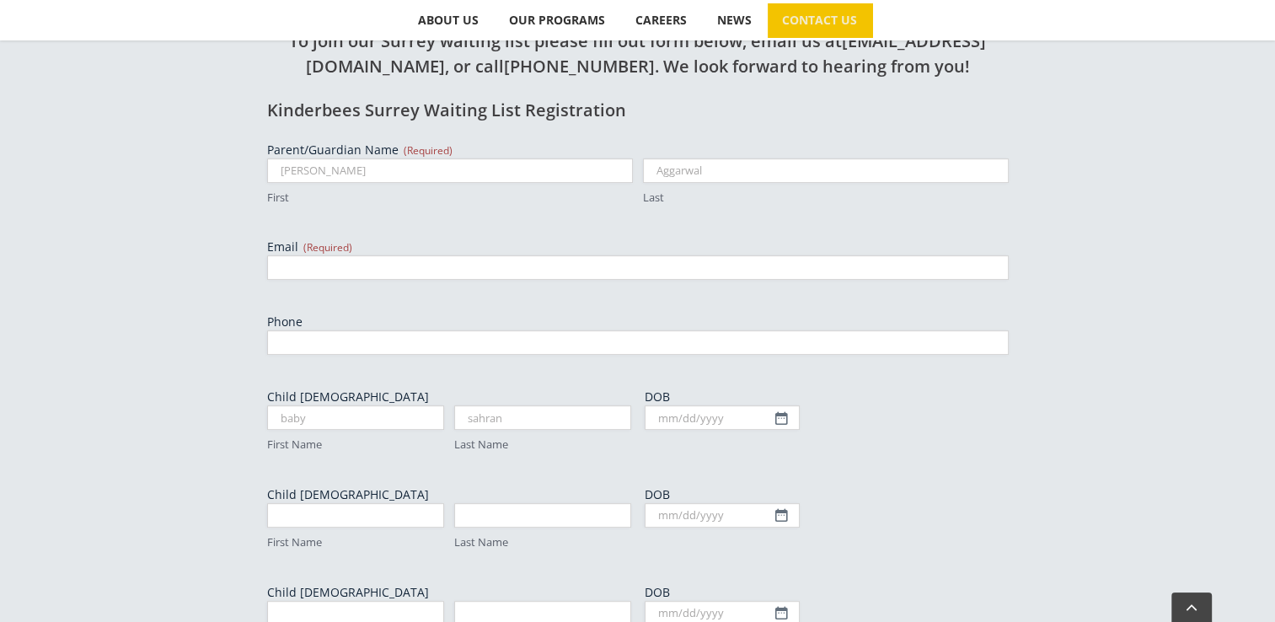
scroll to position [521, 0]
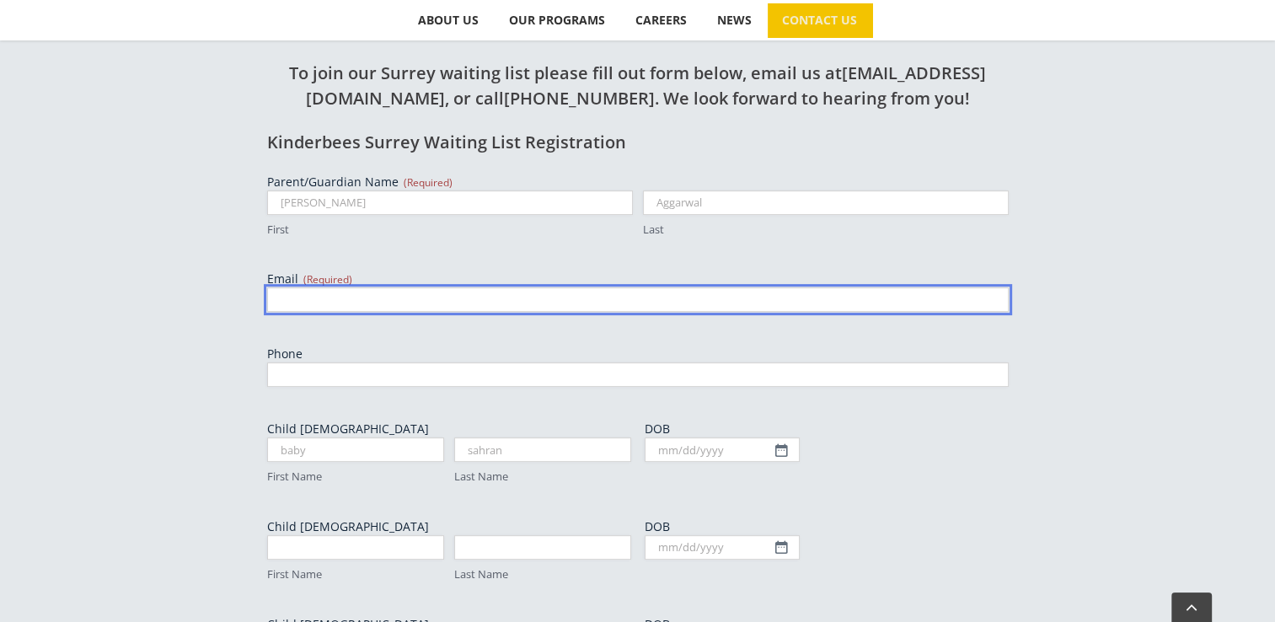
click at [435, 295] on input "Email (Required)" at bounding box center [637, 299] width 741 height 24
type input "rubalaggarwal2022@gmail.com"
type input "7786365970"
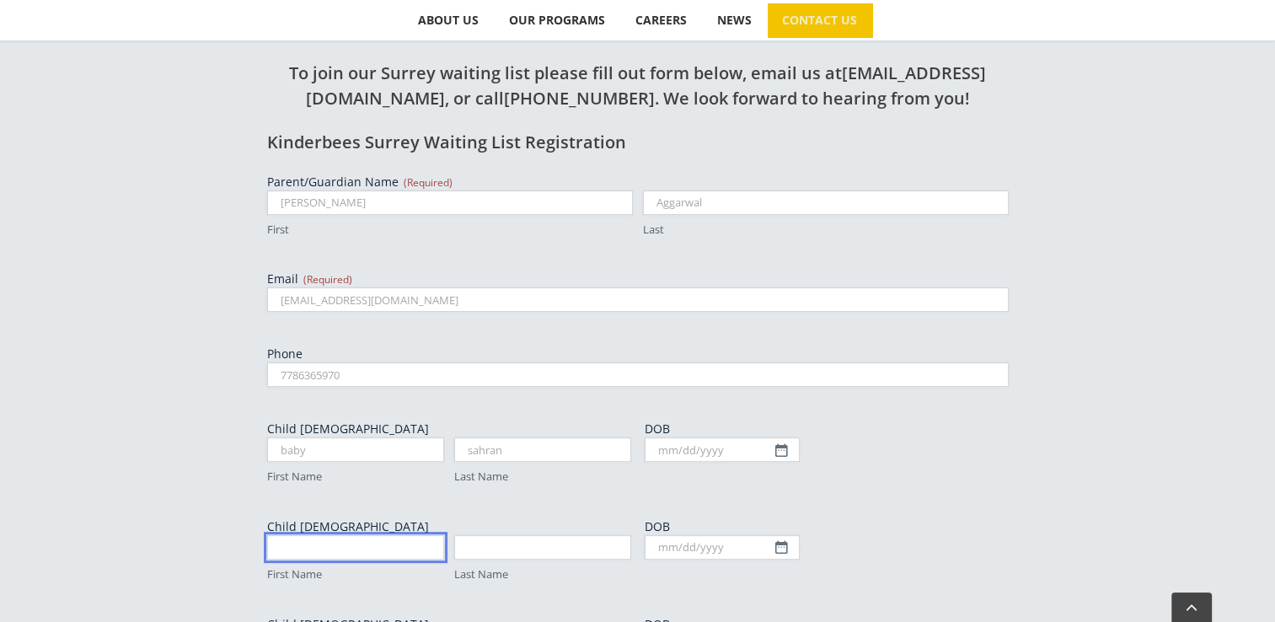
type input "Rubal"
type input "Aggarwal"
type input "Rubal"
type input "Aggarwal"
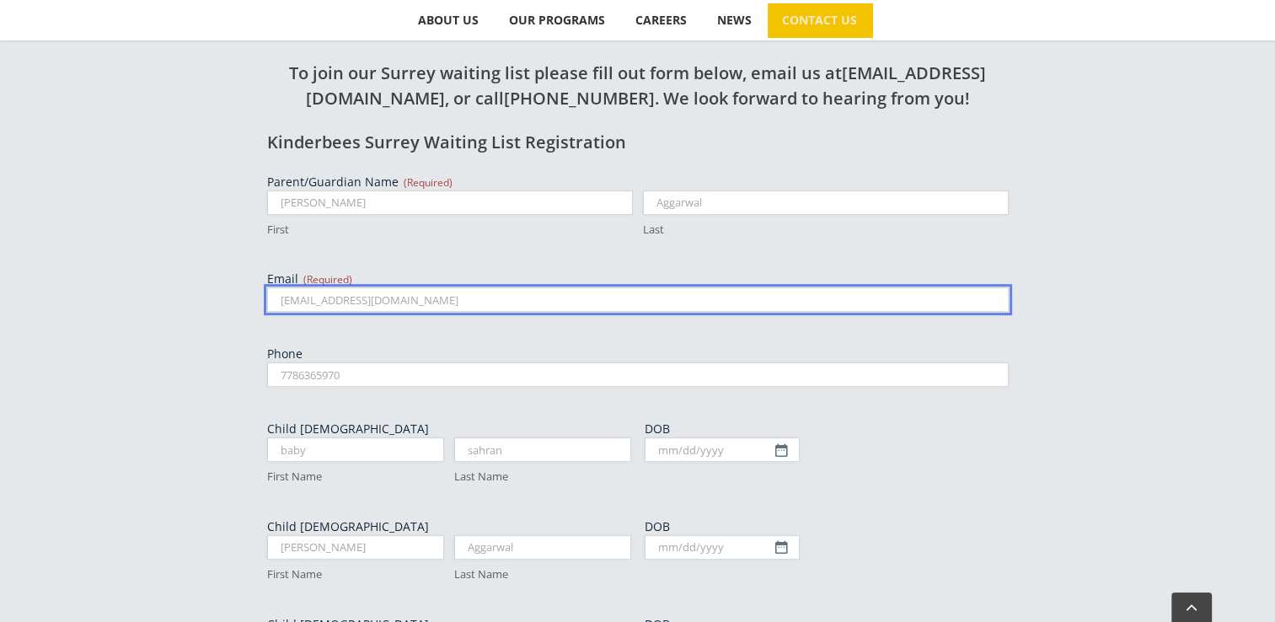
scroll to position [853, 0]
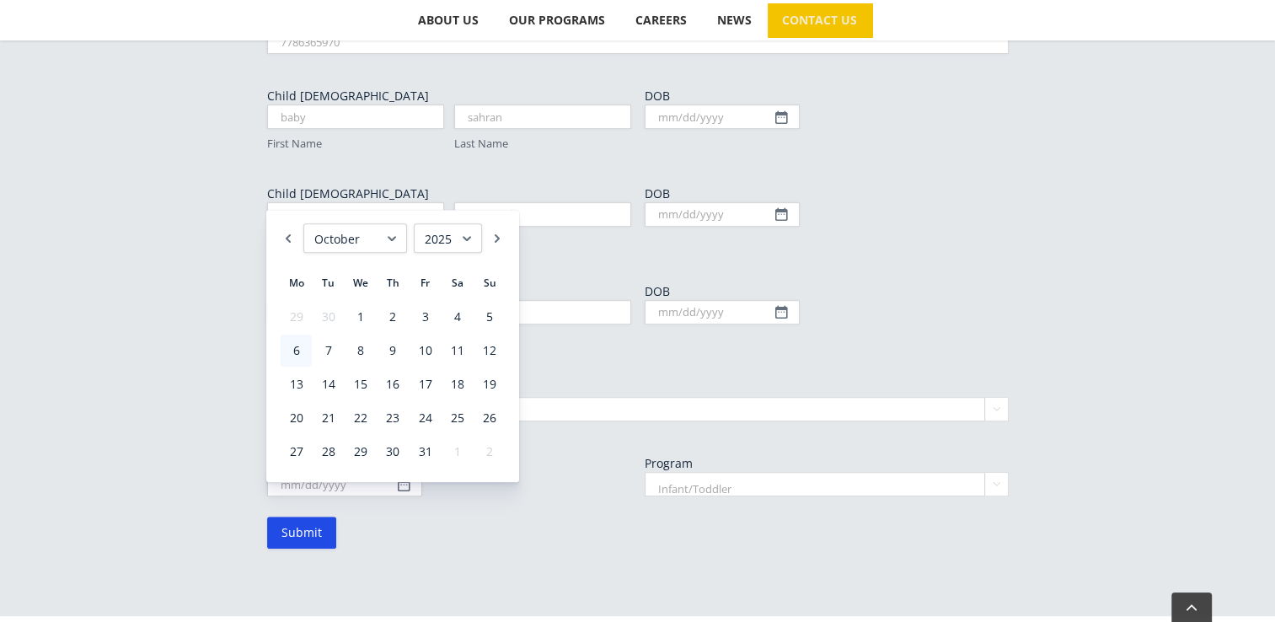
click at [596, 361] on div "Parent/Guardian Name (Required) Rubal First Aggarwal Last Email (Required) ruba…" at bounding box center [637, 168] width 741 height 655
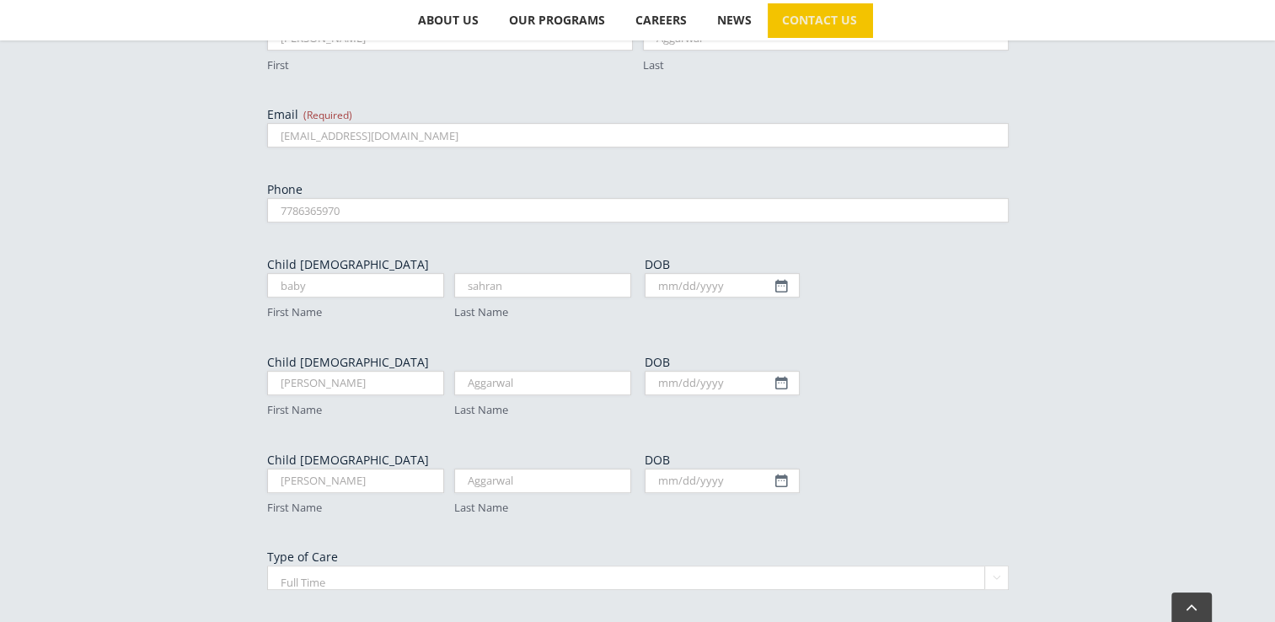
scroll to position [719, 0]
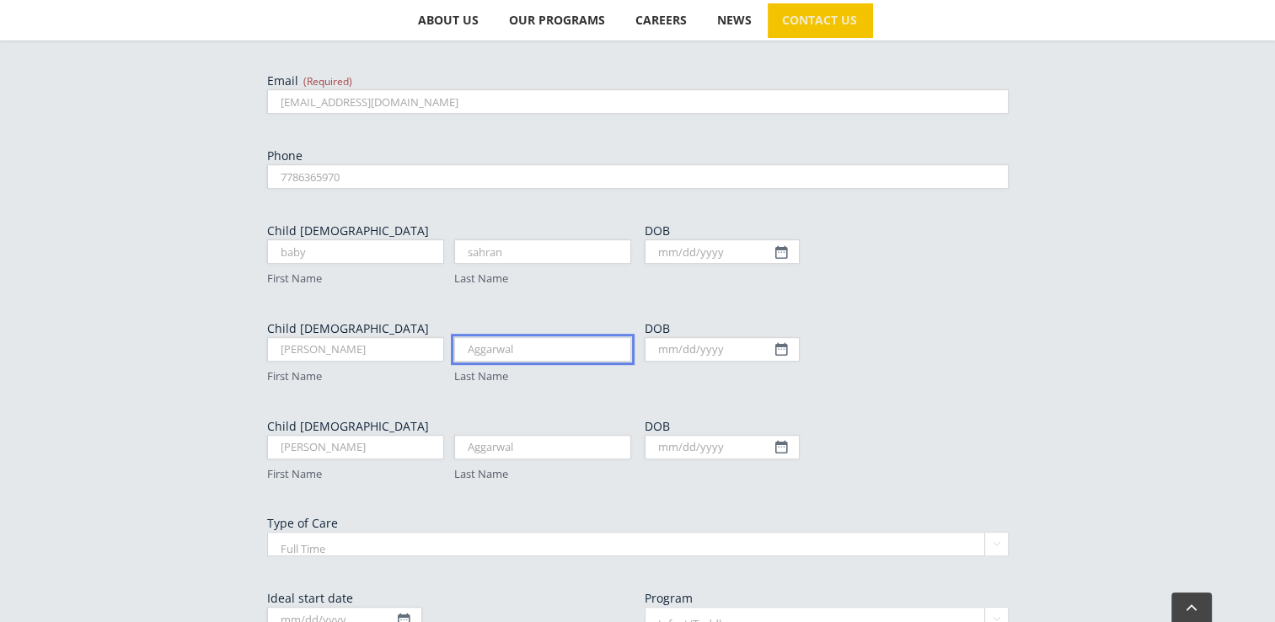
click at [559, 352] on input "Aggarwal" at bounding box center [542, 349] width 177 height 24
type input "A"
click at [386, 337] on input "Rubal" at bounding box center [355, 349] width 177 height 24
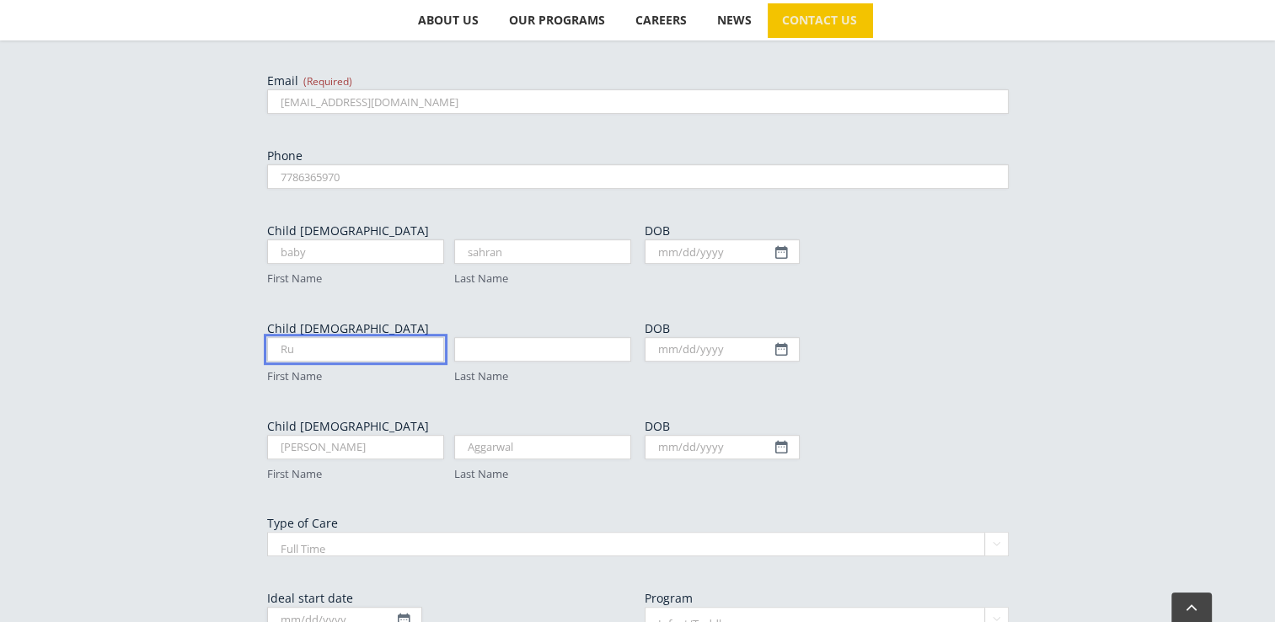
type input "R"
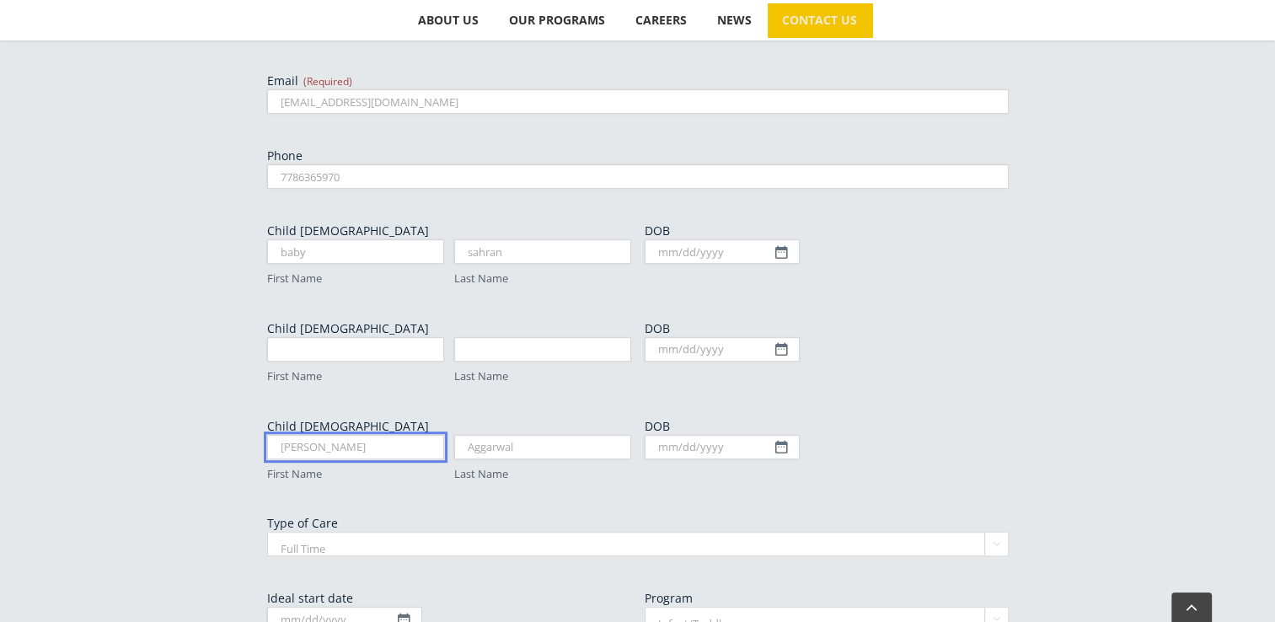
click at [378, 446] on input "Rubal" at bounding box center [355, 447] width 177 height 24
type input "R"
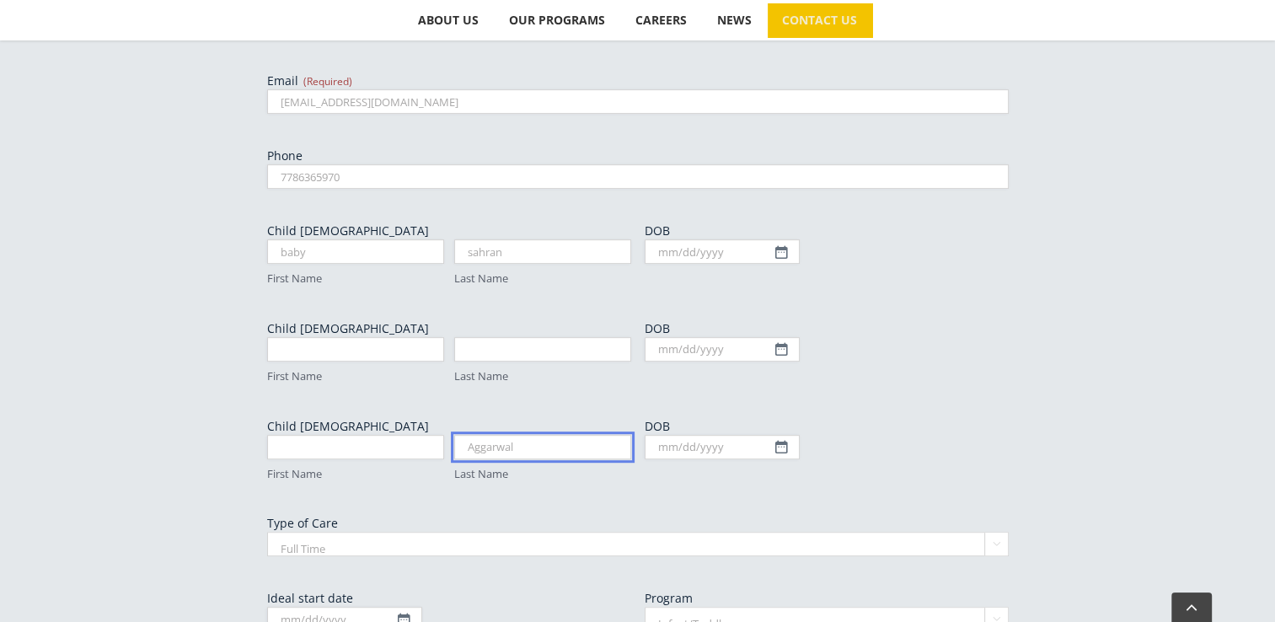
click at [521, 446] on input "Aggarwal" at bounding box center [542, 447] width 177 height 24
type input "A"
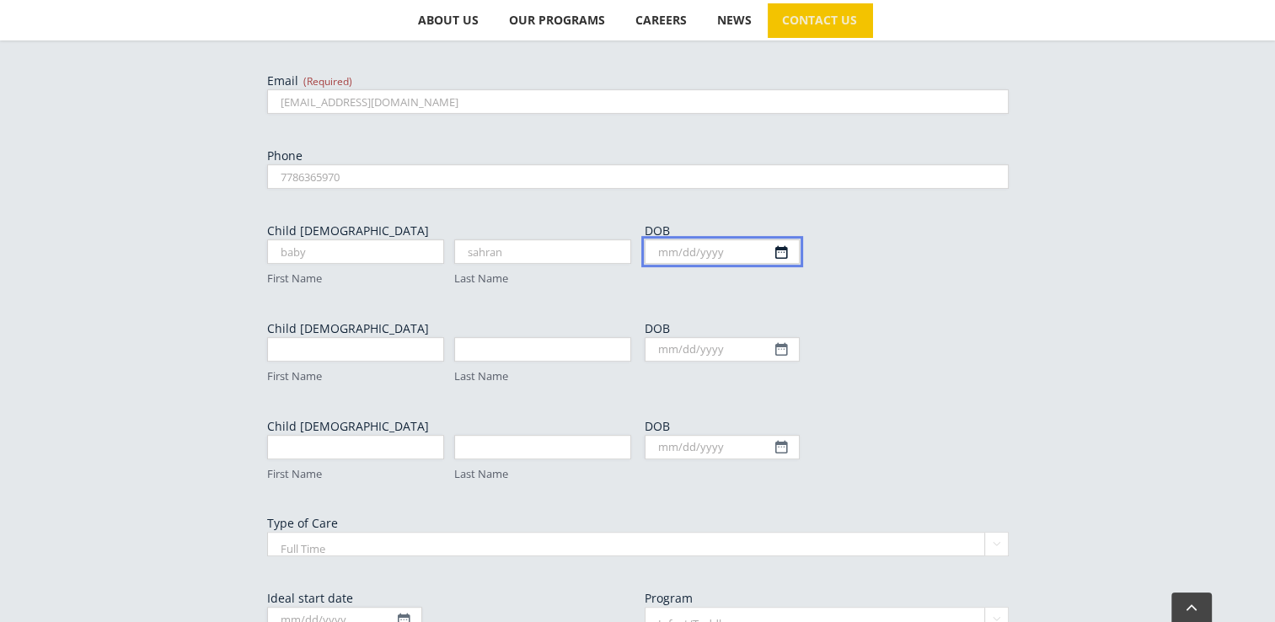
click at [784, 249] on input "DOB" at bounding box center [721, 251] width 155 height 24
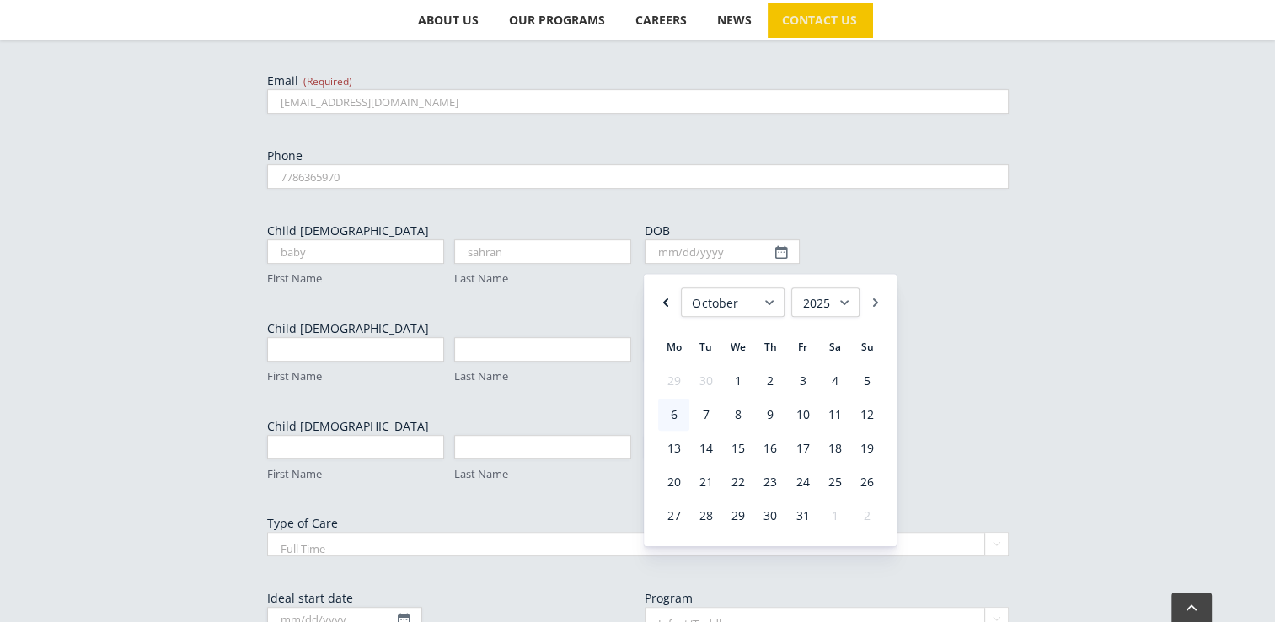
click at [664, 298] on link "Previous" at bounding box center [665, 301] width 17 height 29
click at [677, 514] on link "25" at bounding box center [673, 516] width 30 height 32
type input "08/25/2025"
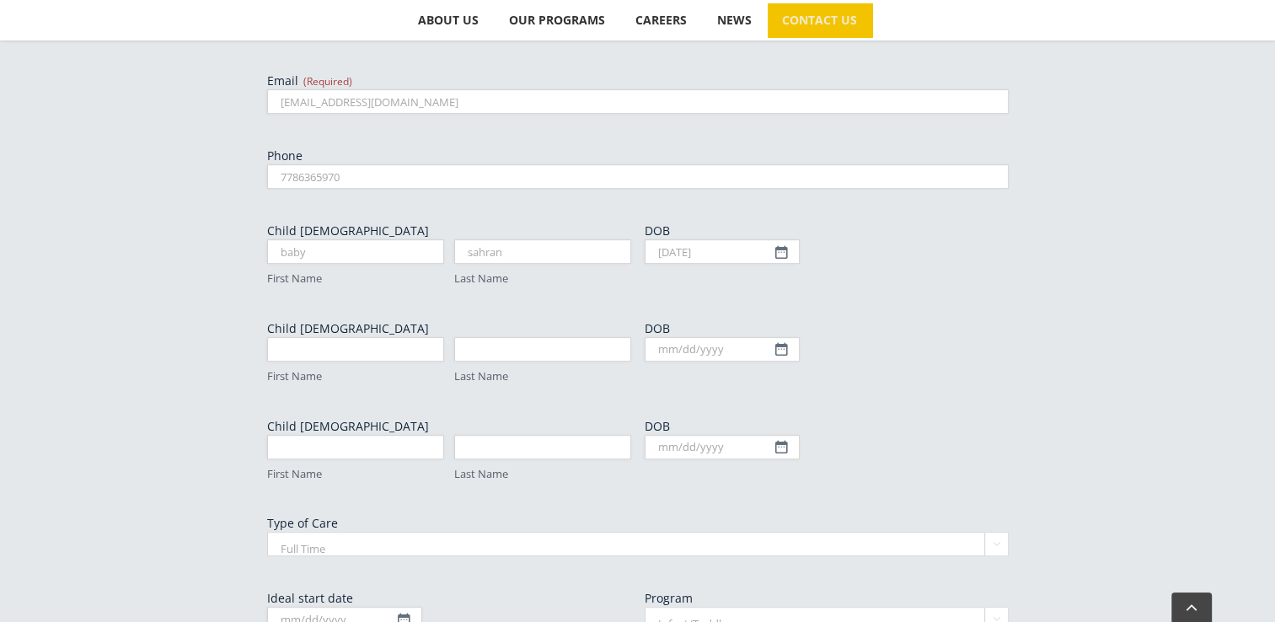
click at [894, 459] on div "DOB MM slash DD slash YYYY" at bounding box center [826, 450] width 364 height 64
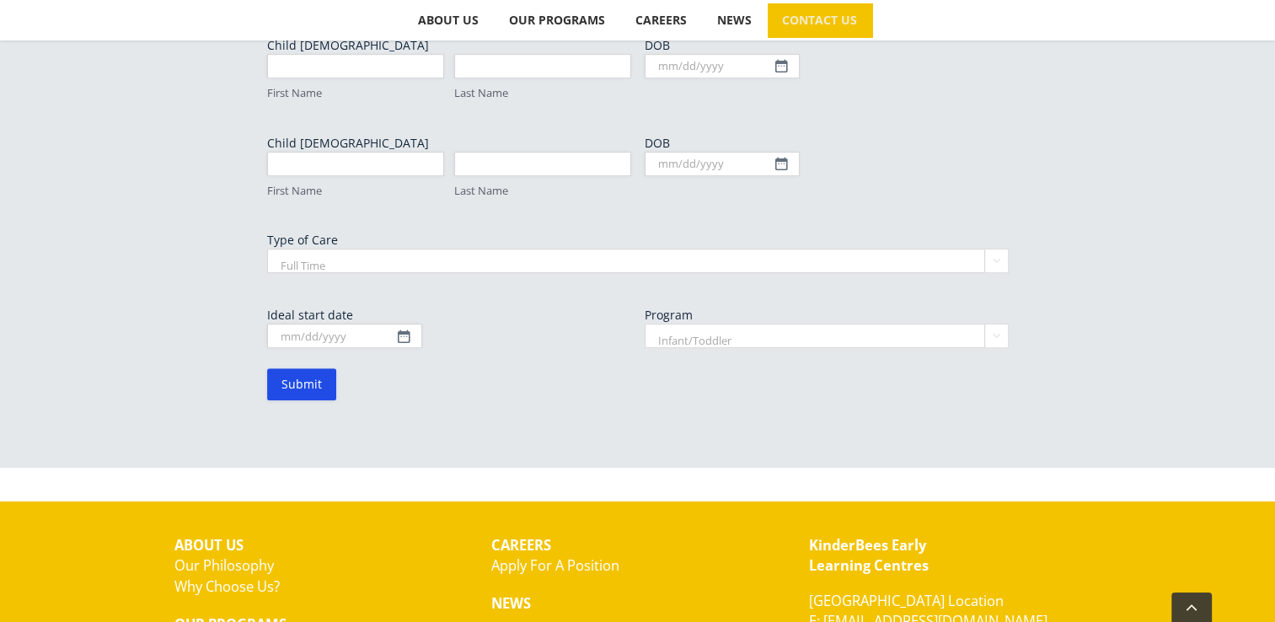
scroll to position [1022, 0]
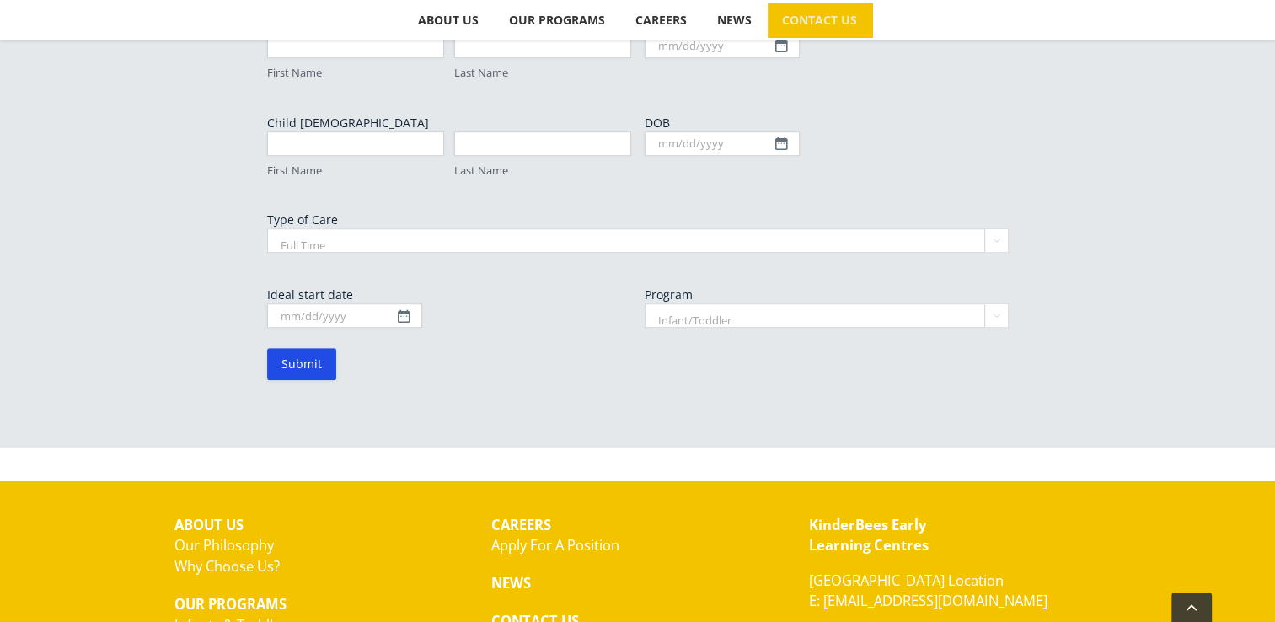
click at [360, 245] on select "Full Time Part Time" at bounding box center [637, 240] width 741 height 24
click at [267, 228] on select "Full Time Part Time" at bounding box center [637, 240] width 741 height 24
click at [413, 329] on form "Parent/Guardian Name (Required) Rubal First Aggarwal Last Email (Required) ruba…" at bounding box center [637, 26] width 741 height 708
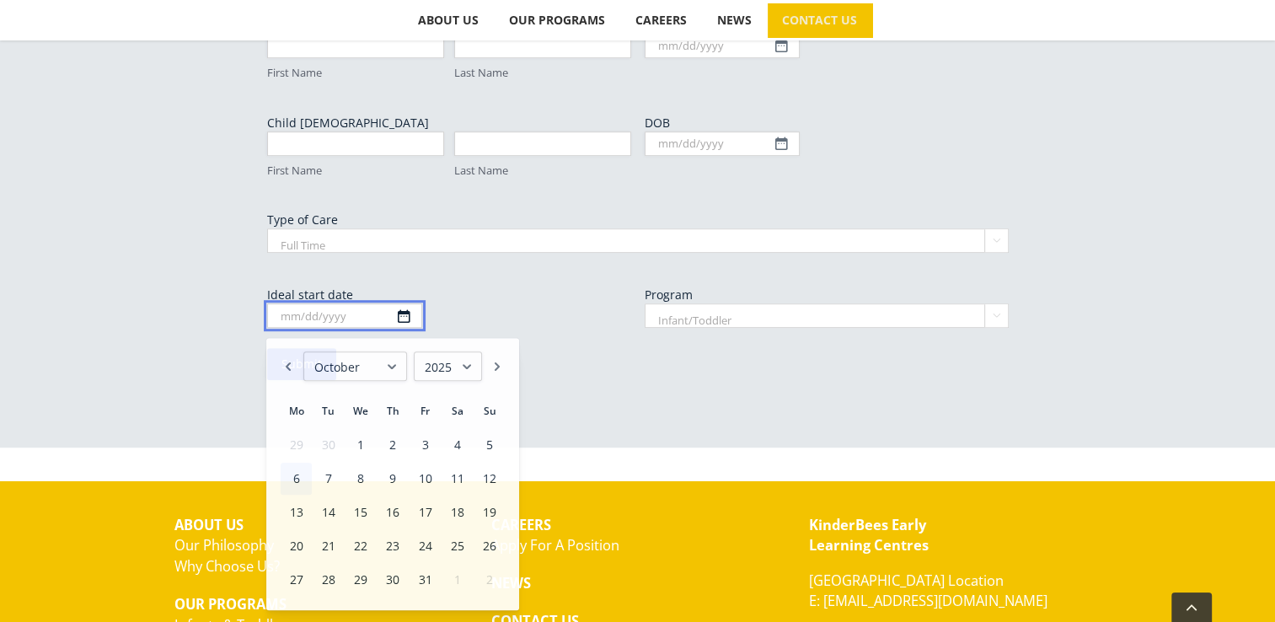
click at [399, 318] on input "Ideal start date" at bounding box center [344, 315] width 155 height 24
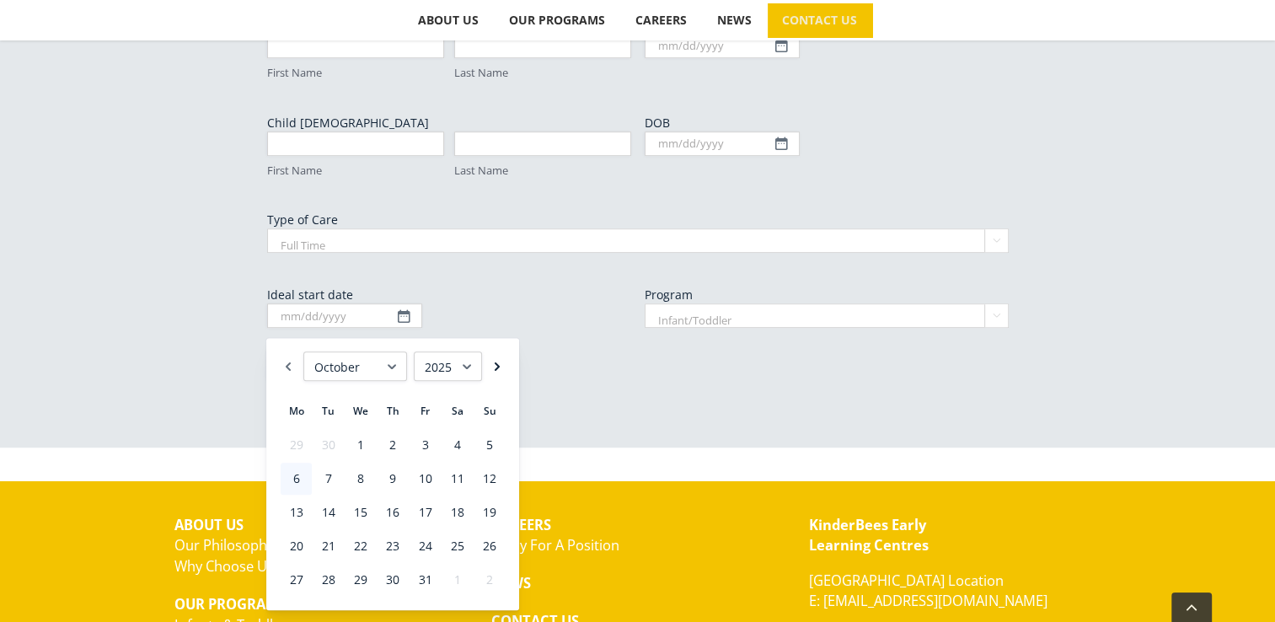
click at [495, 361] on link "Next" at bounding box center [497, 365] width 17 height 29
click at [398, 442] on link "1" at bounding box center [392, 445] width 30 height 32
type input "01/01/2026"
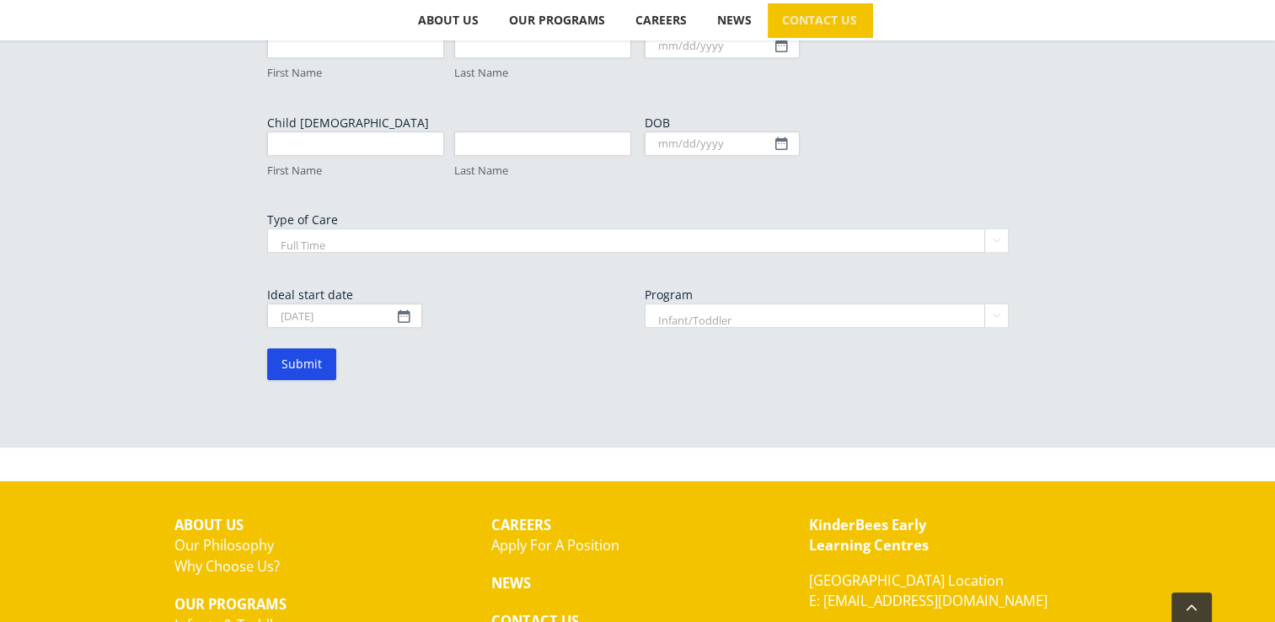
click at [999, 321] on select "Infant/Toddler Preschool" at bounding box center [826, 315] width 364 height 24
click at [296, 373] on input "Submit" at bounding box center [301, 364] width 69 height 32
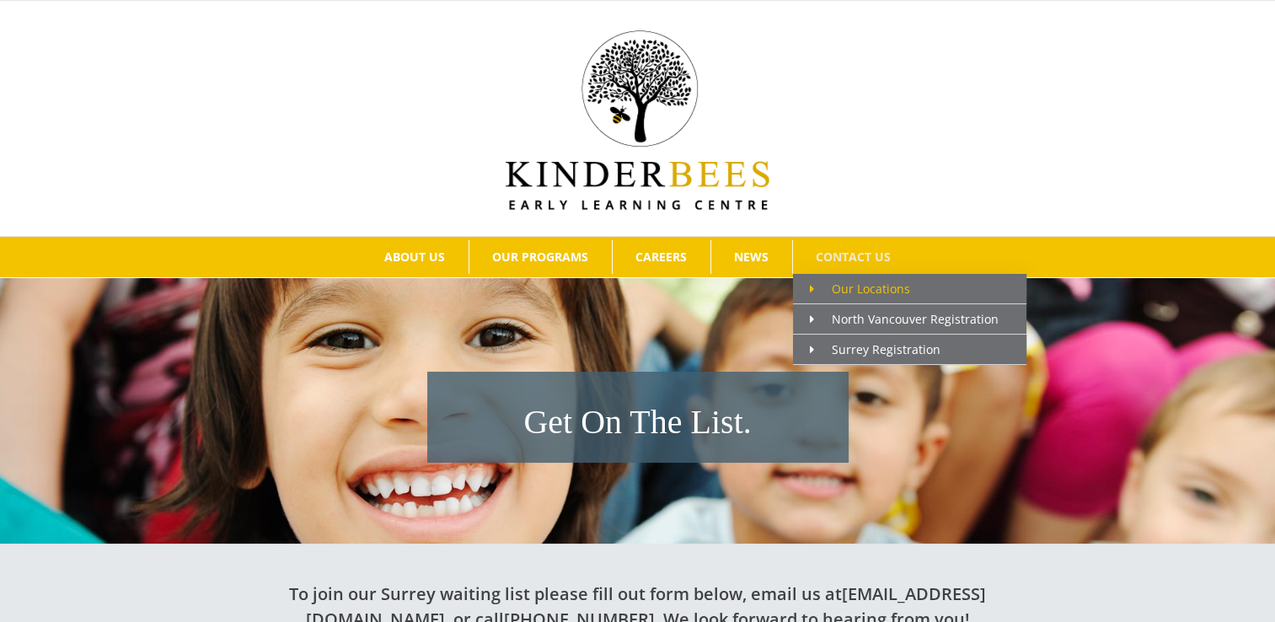
click at [885, 291] on span "Our Locations" at bounding box center [860, 289] width 100 height 16
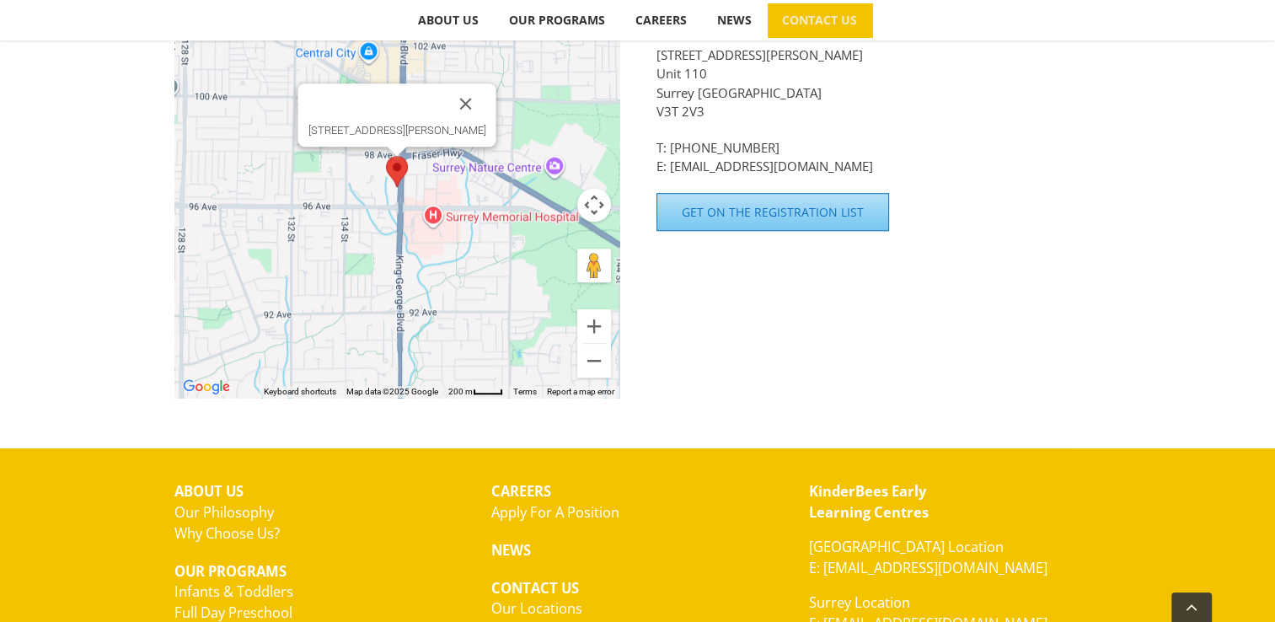
scroll to position [1314, 0]
